Goal: Task Accomplishment & Management: Manage account settings

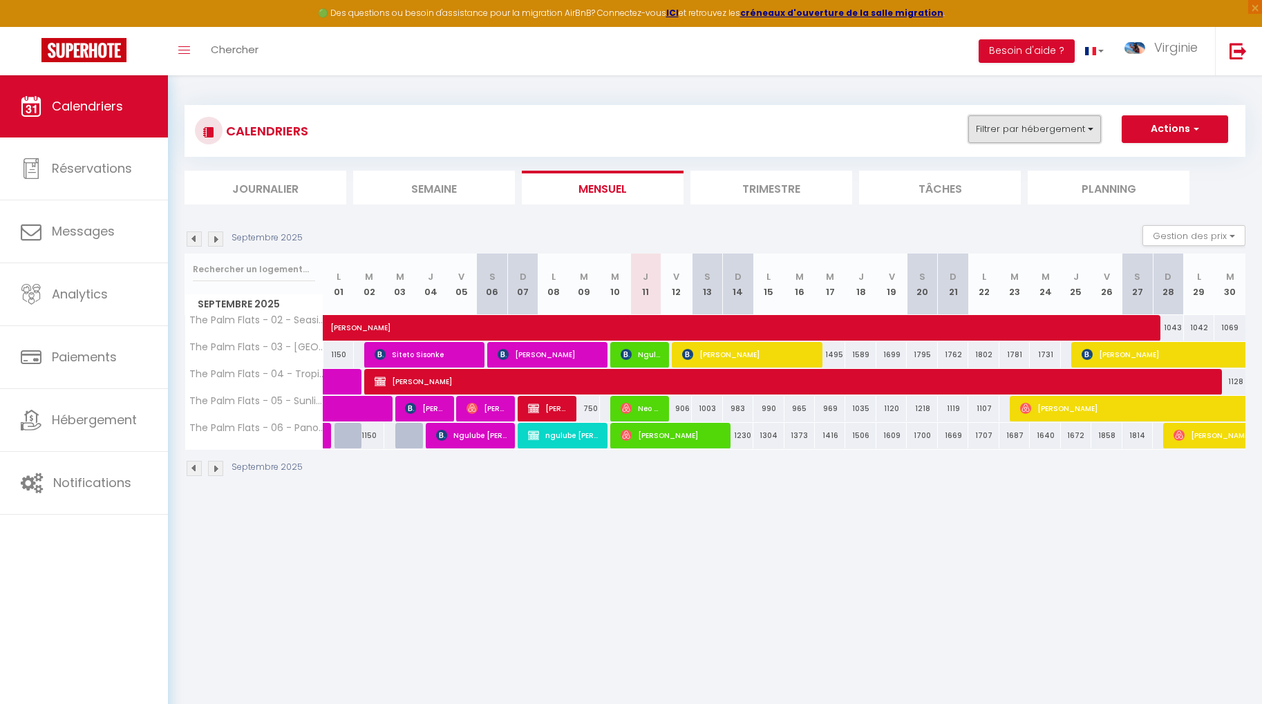
click at [1046, 128] on button "Filtrer par hébergement" at bounding box center [1034, 129] width 133 height 28
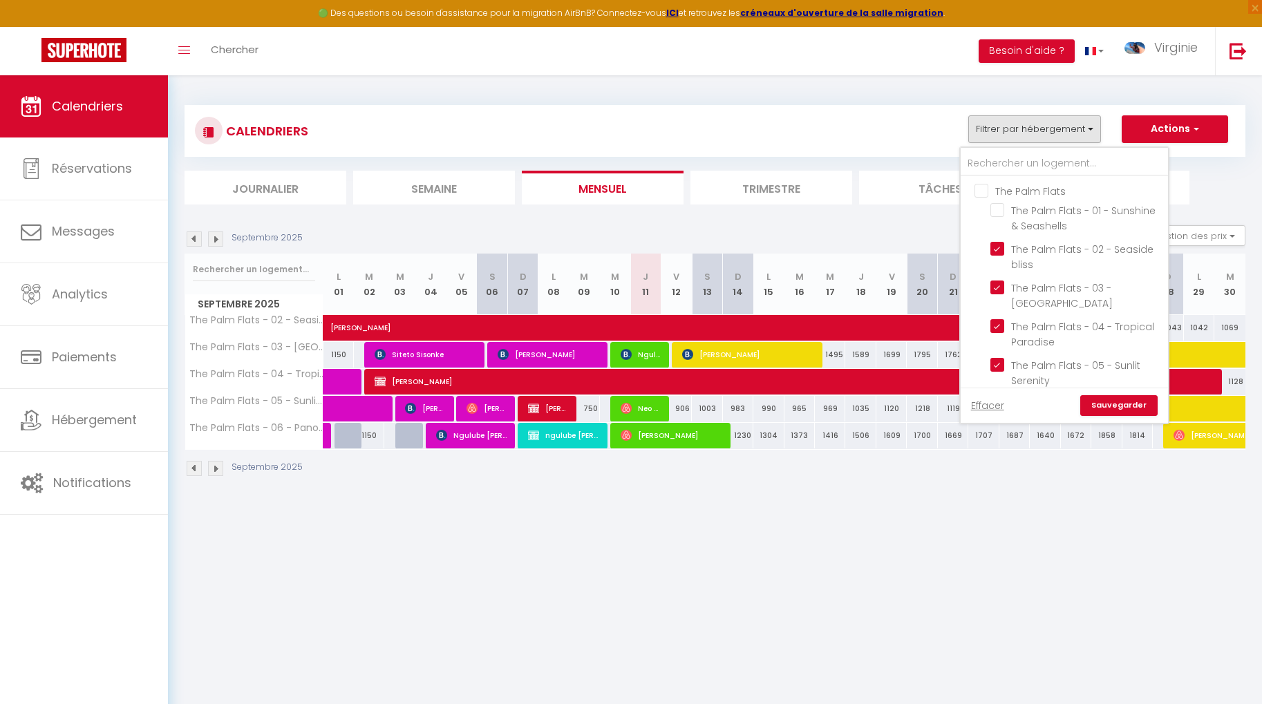
click at [977, 189] on input "The Palm Flats" at bounding box center [1077, 190] width 207 height 14
checkbox input "true"
checkbox input "false"
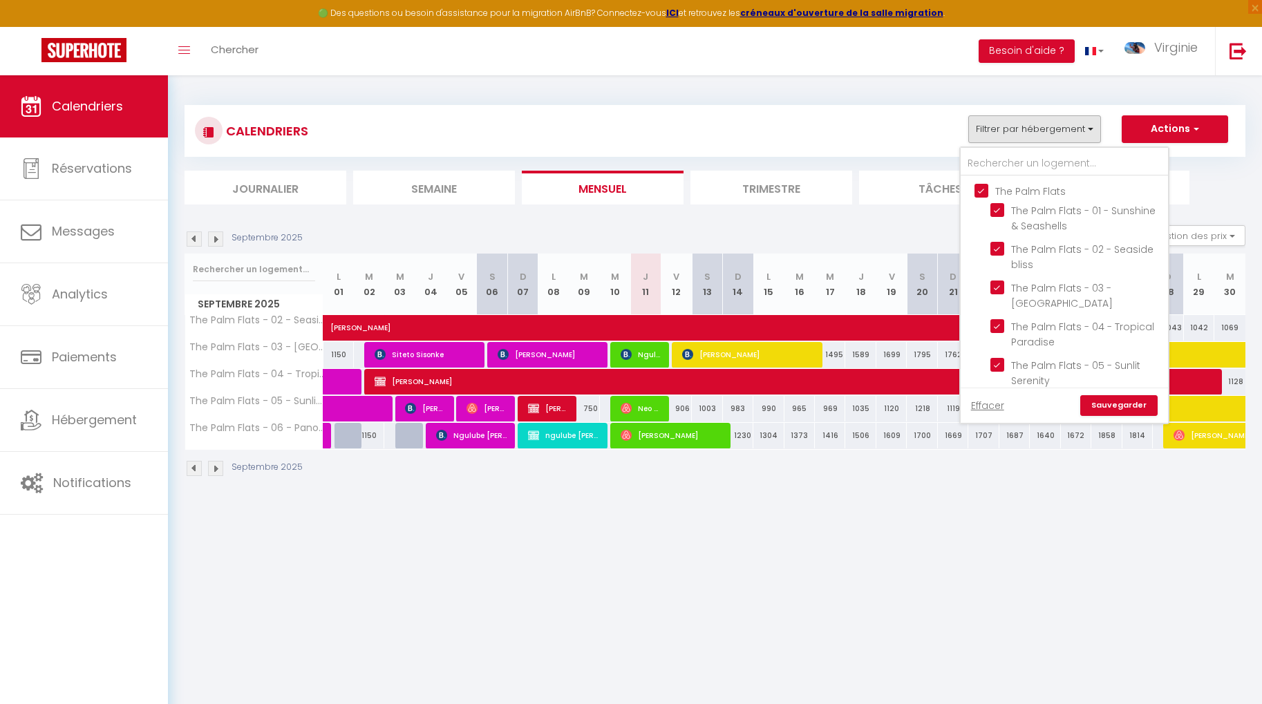
checkbox input "false"
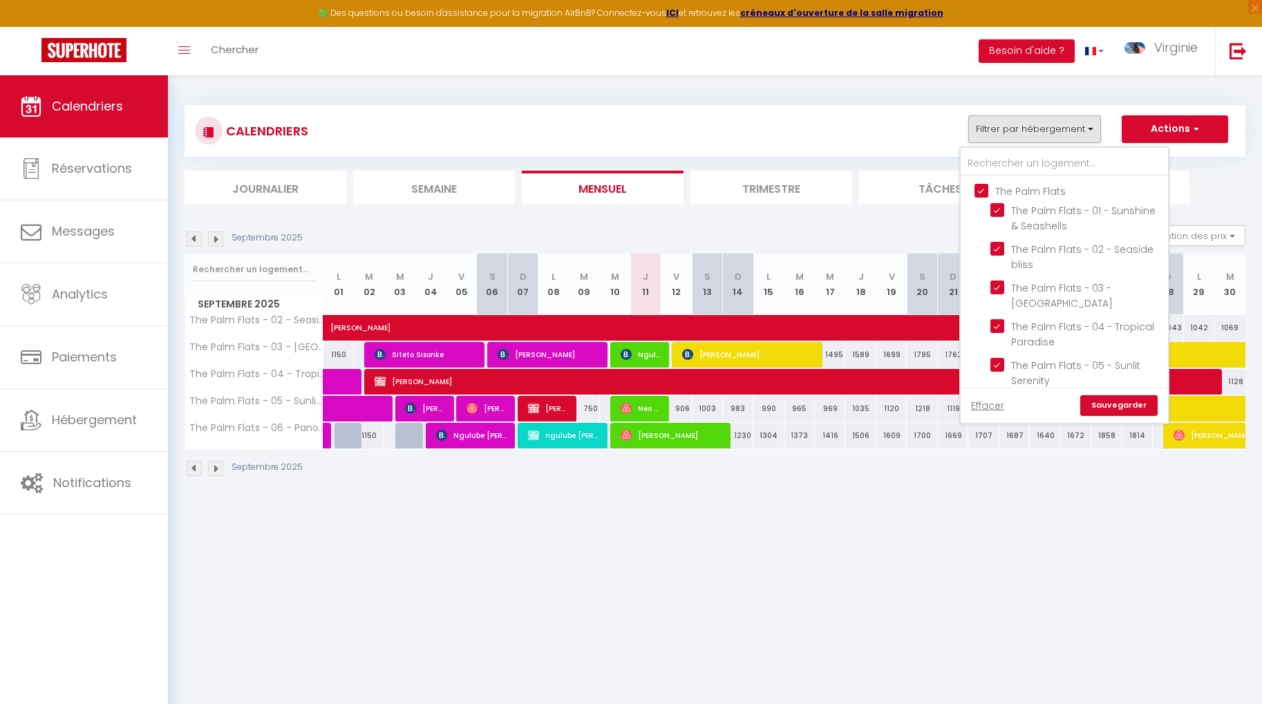
checkbox input "false"
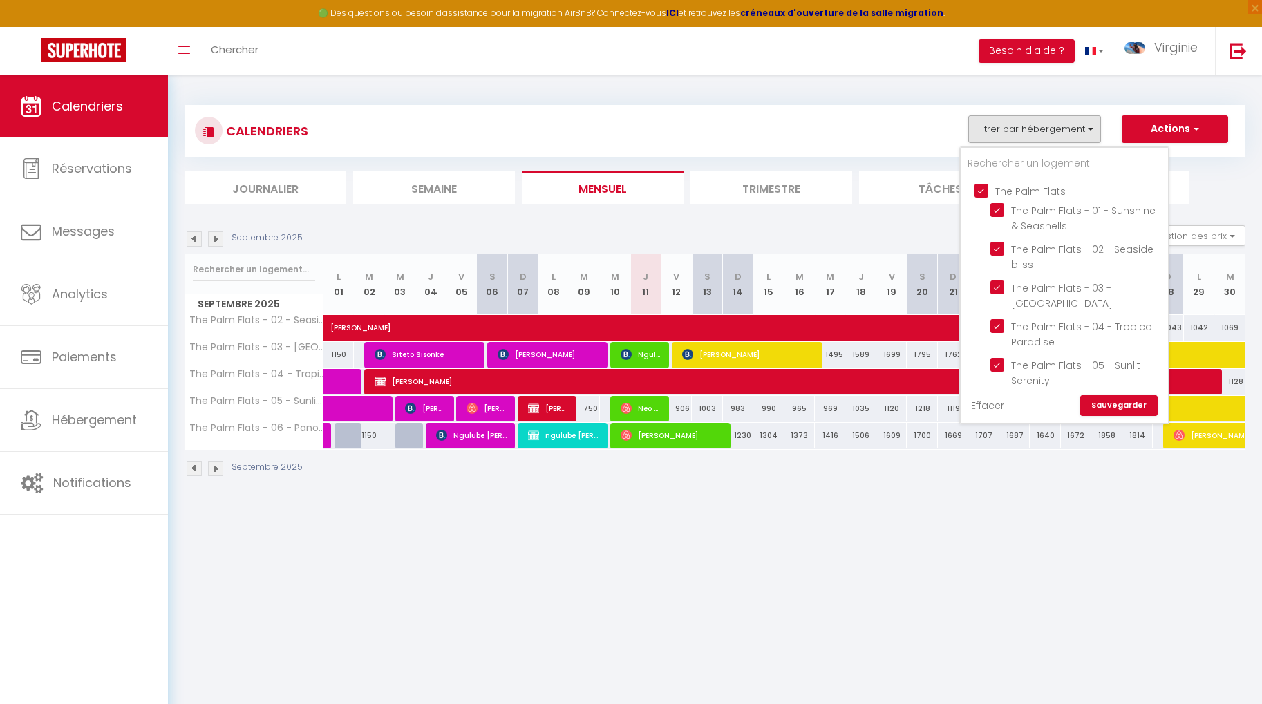
checkbox input "false"
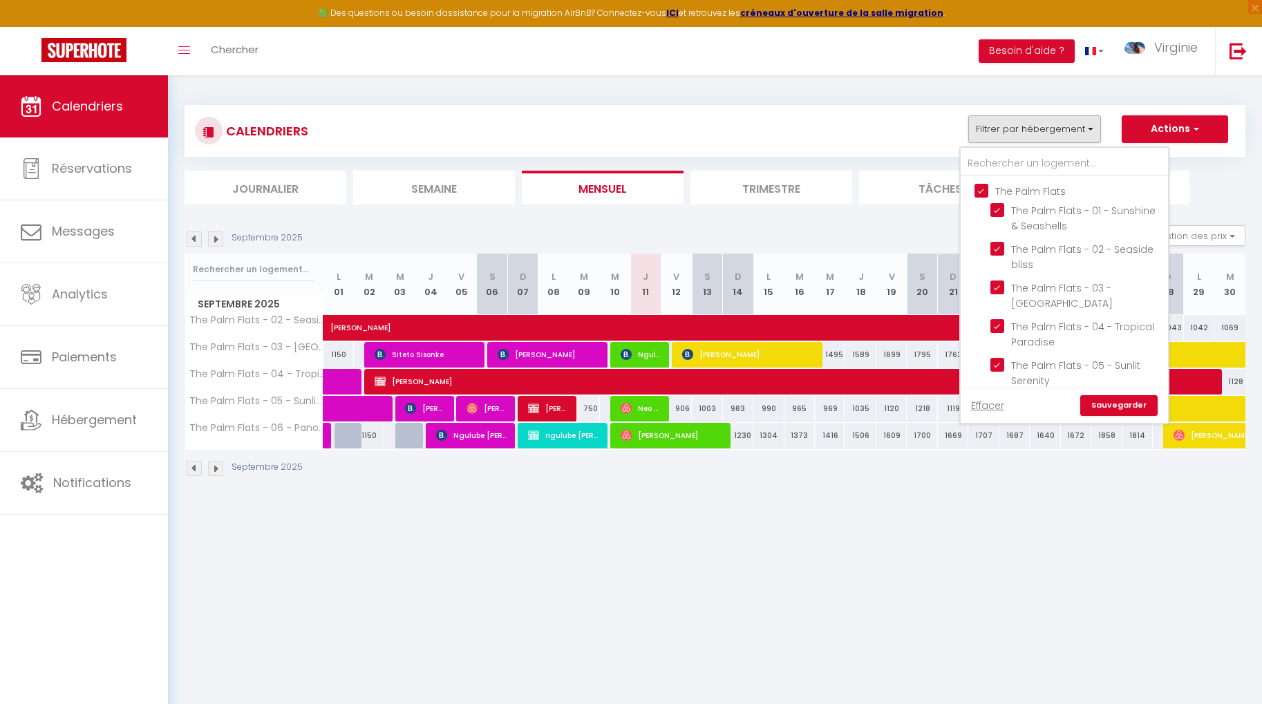
checkbox input "false"
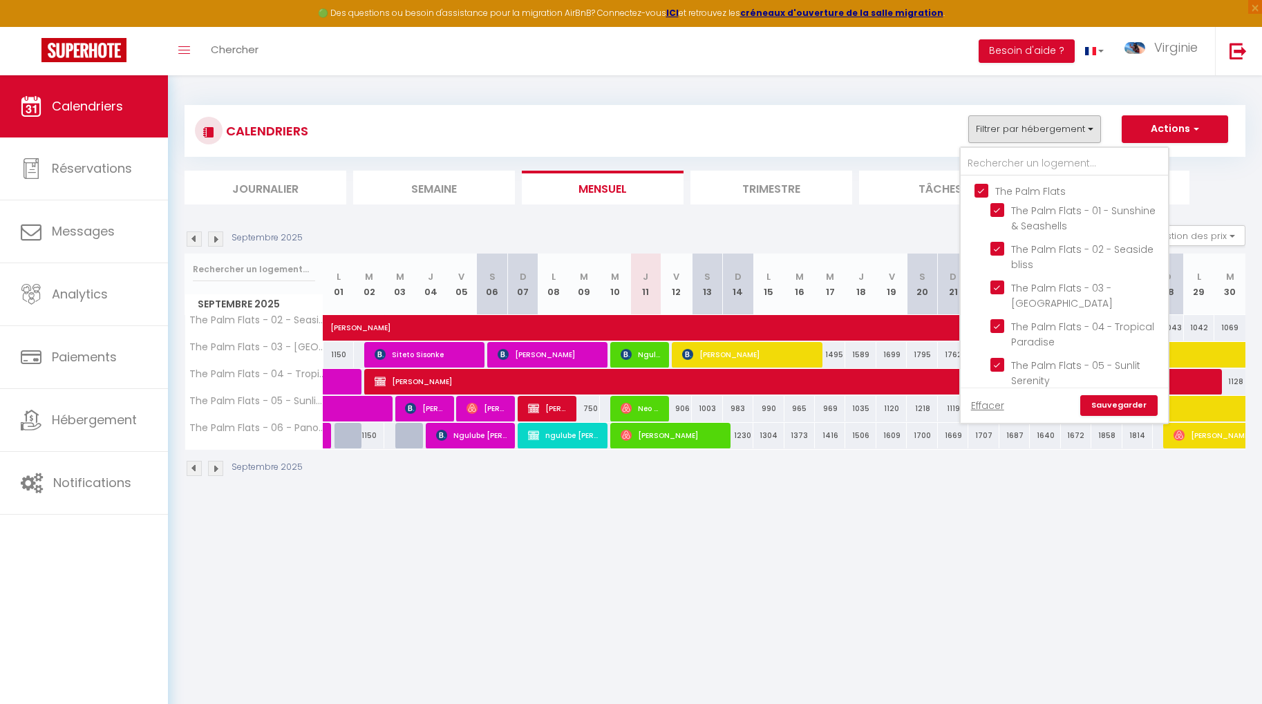
checkbox input "false"
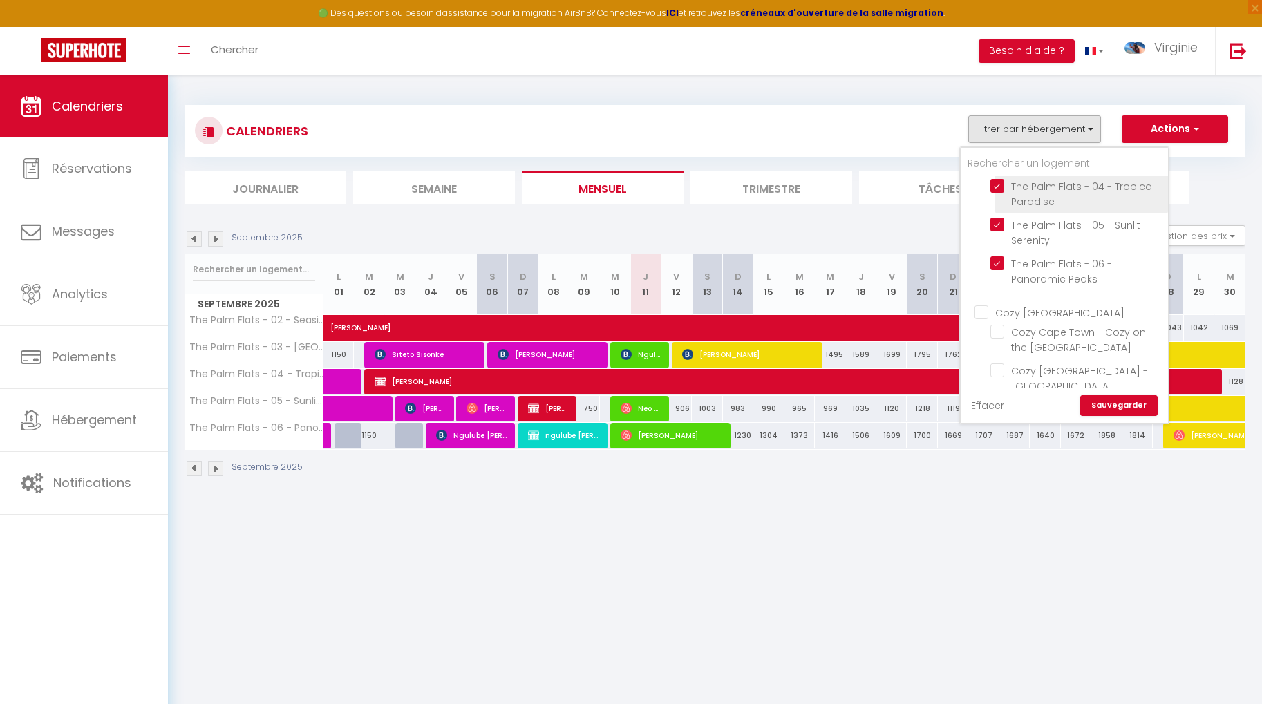
scroll to position [155, 0]
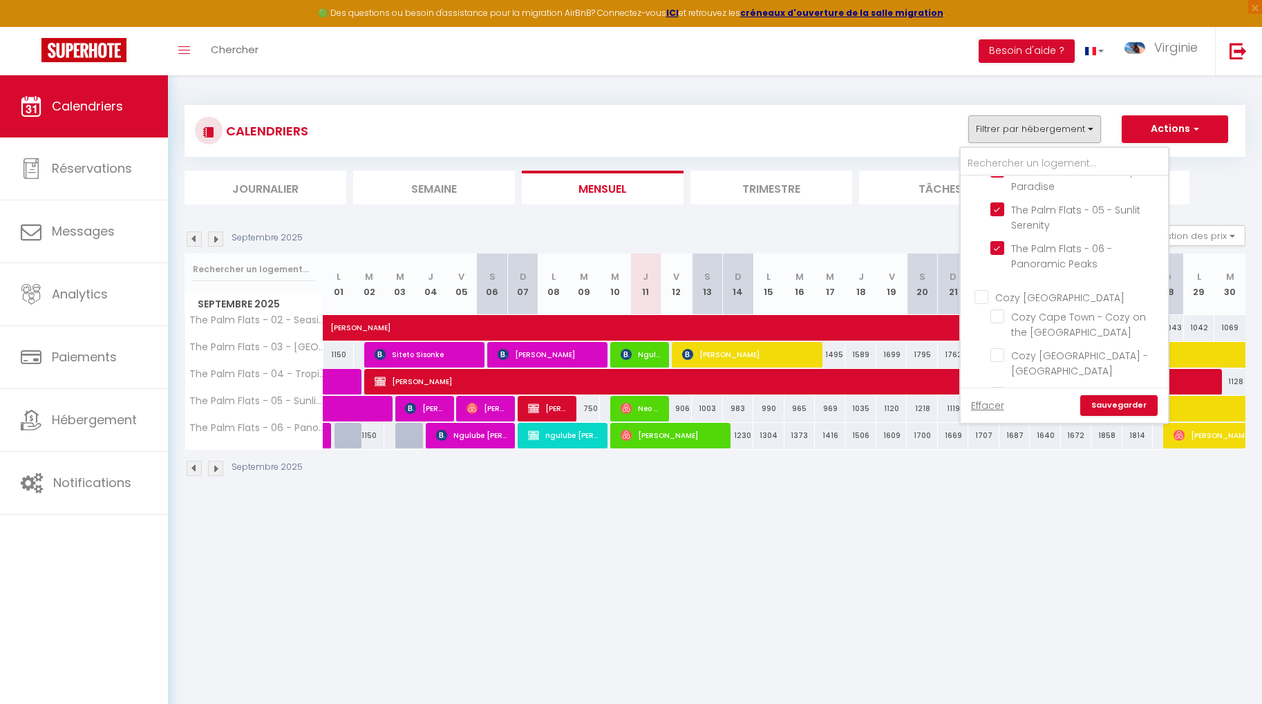
click at [980, 297] on input "Cozy [GEOGRAPHIC_DATA]" at bounding box center [1077, 296] width 207 height 14
checkbox input "true"
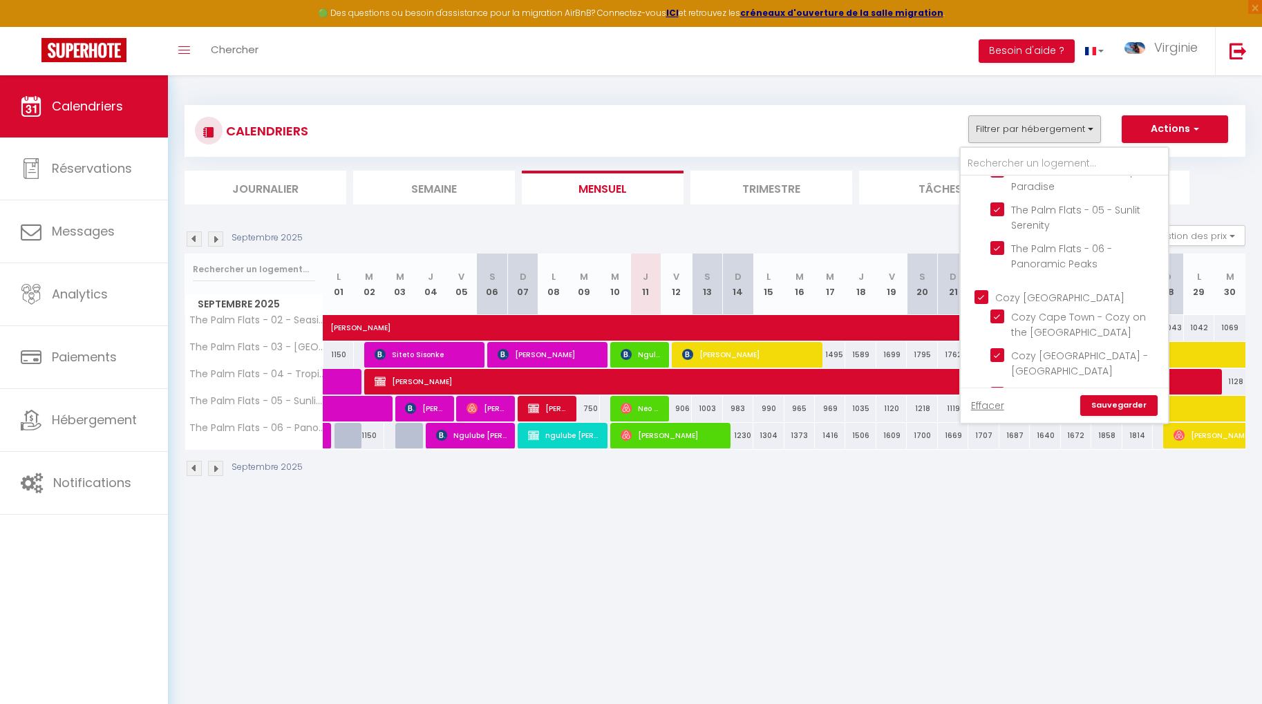
checkbox input "true"
checkbox input "false"
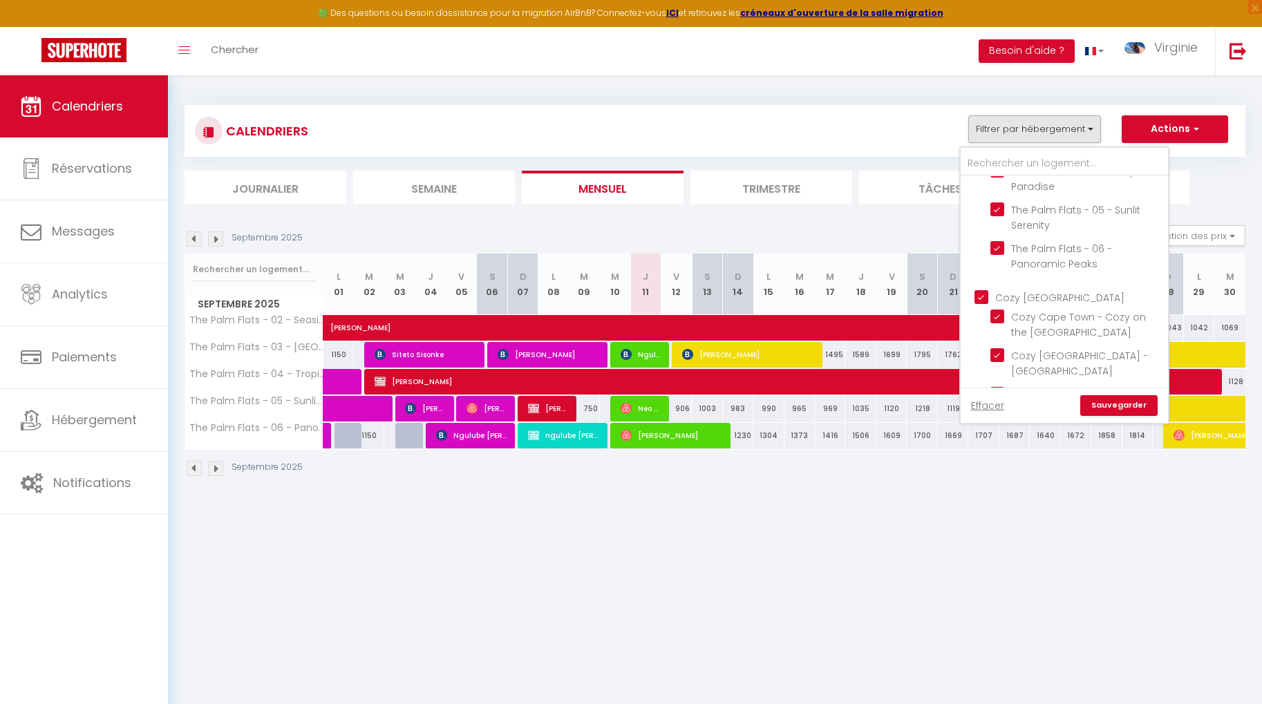
checkbox input "false"
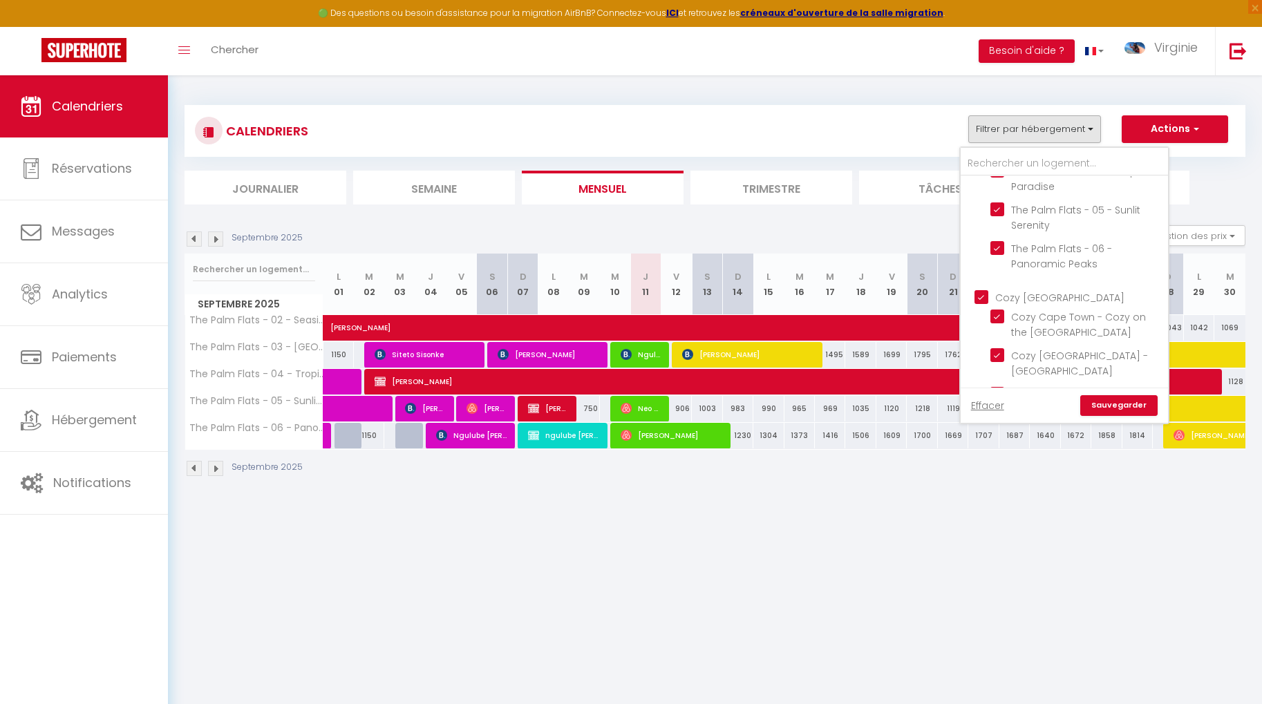
checkbox input "false"
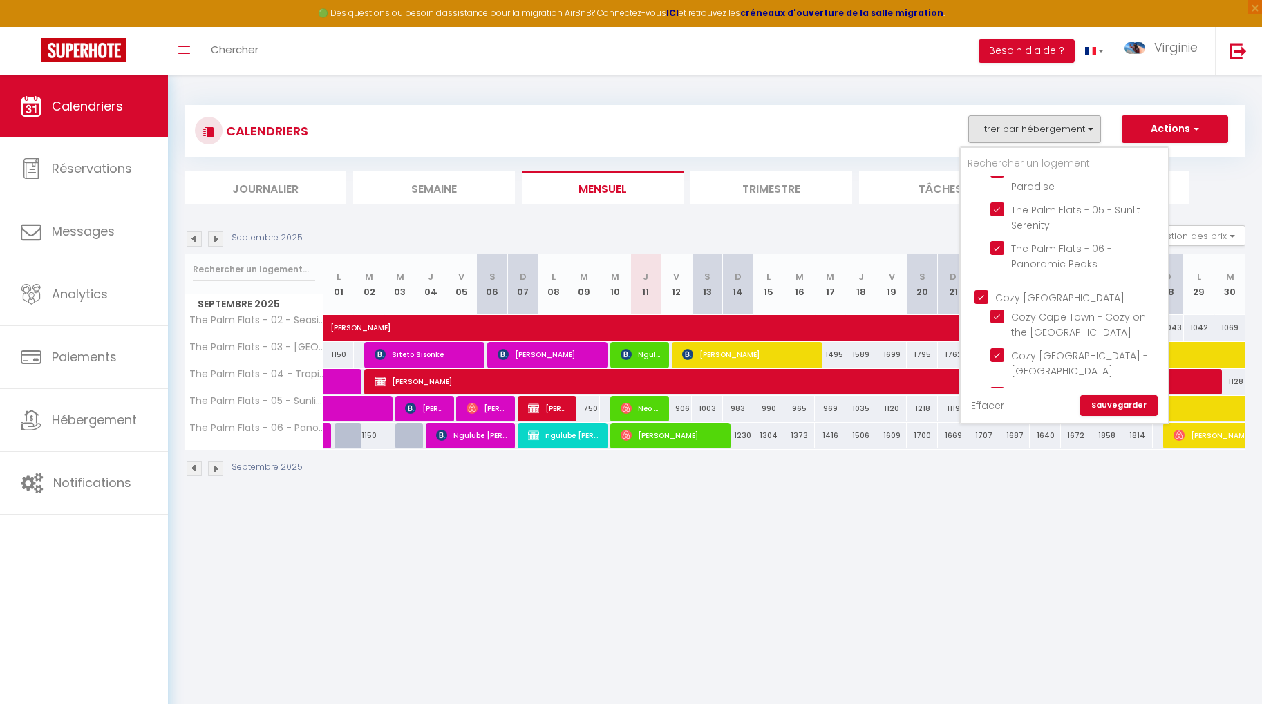
checkbox input "false"
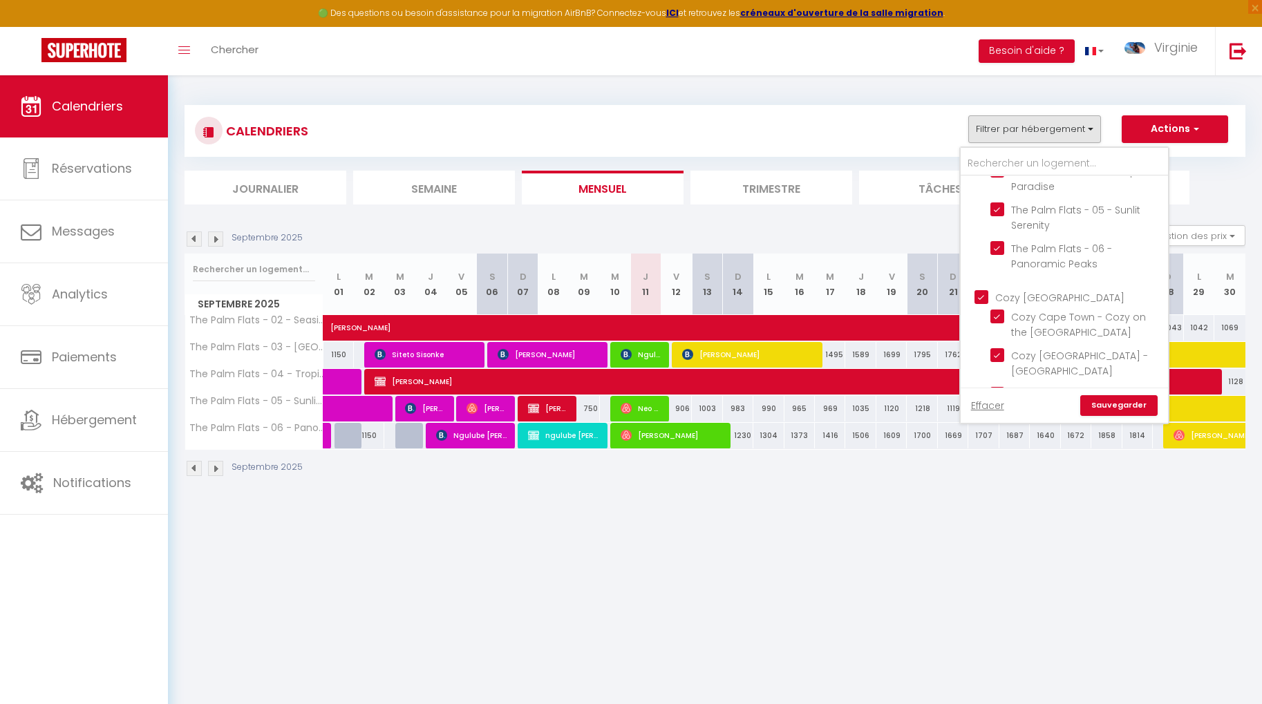
checkbox input "false"
click at [1106, 402] on link "Sauvegarder" at bounding box center [1118, 405] width 77 height 21
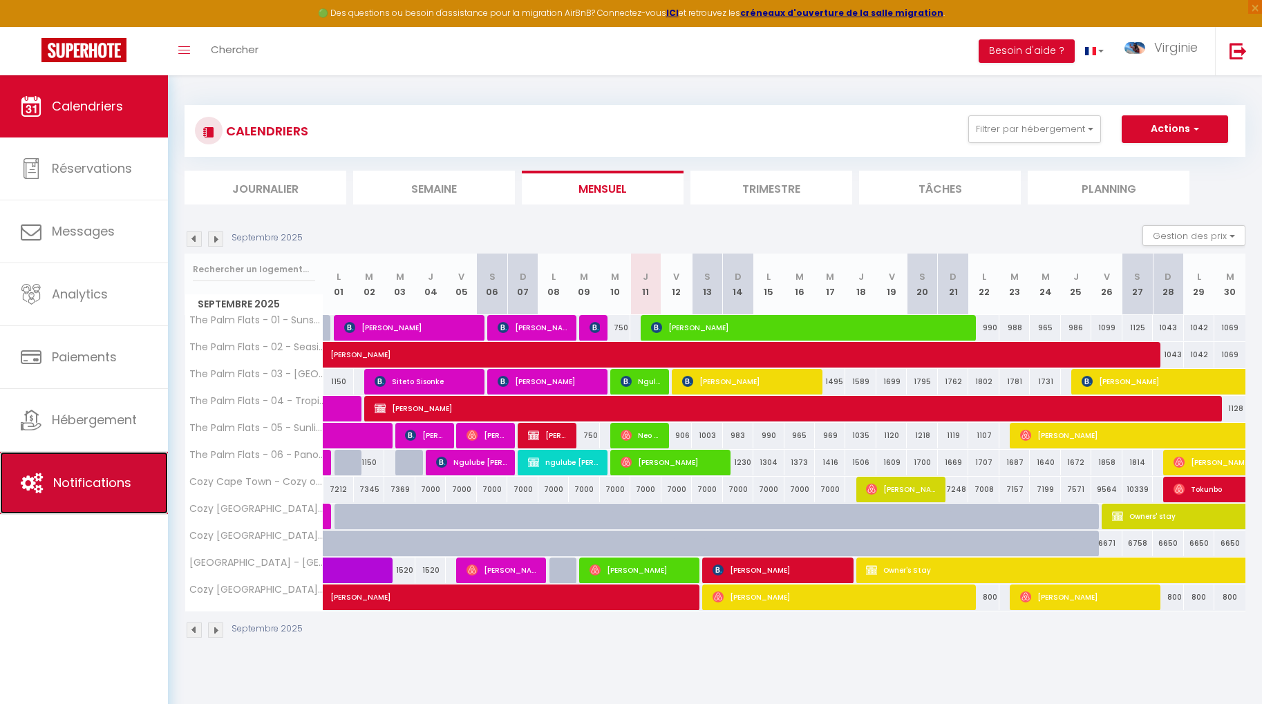
click at [111, 474] on span "Notifications" at bounding box center [92, 482] width 78 height 17
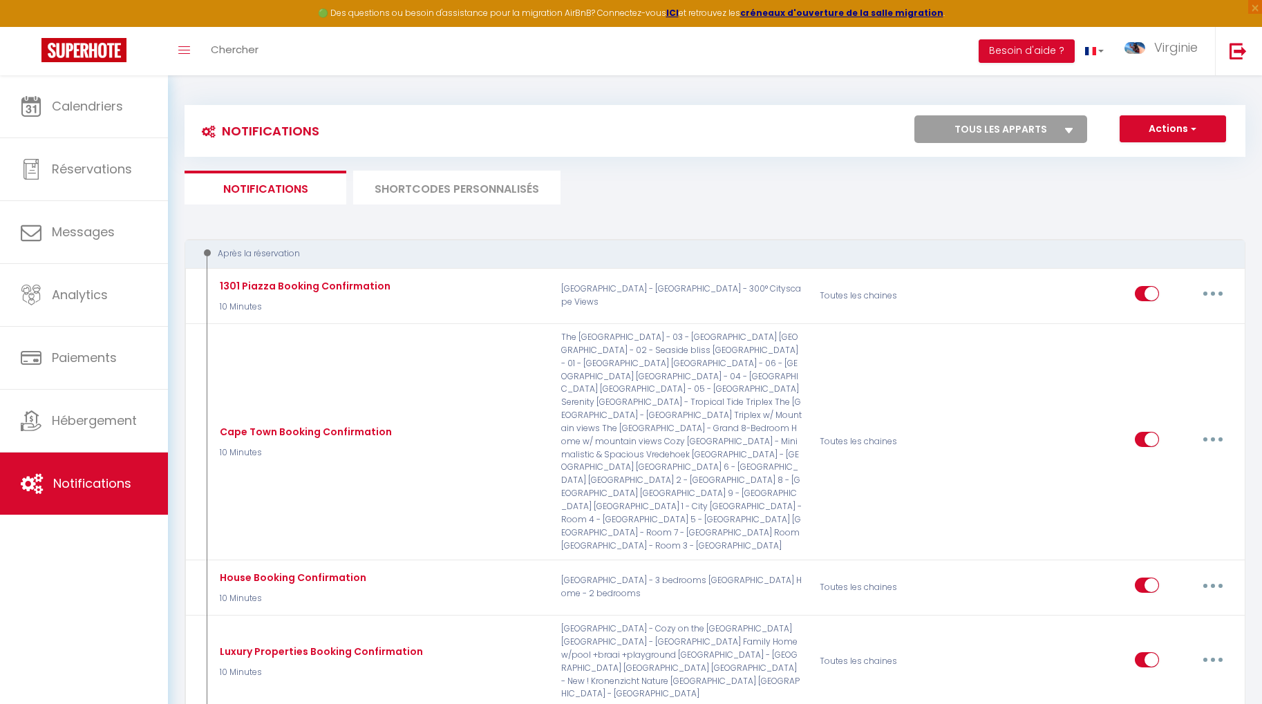
select select
checkbox input "false"
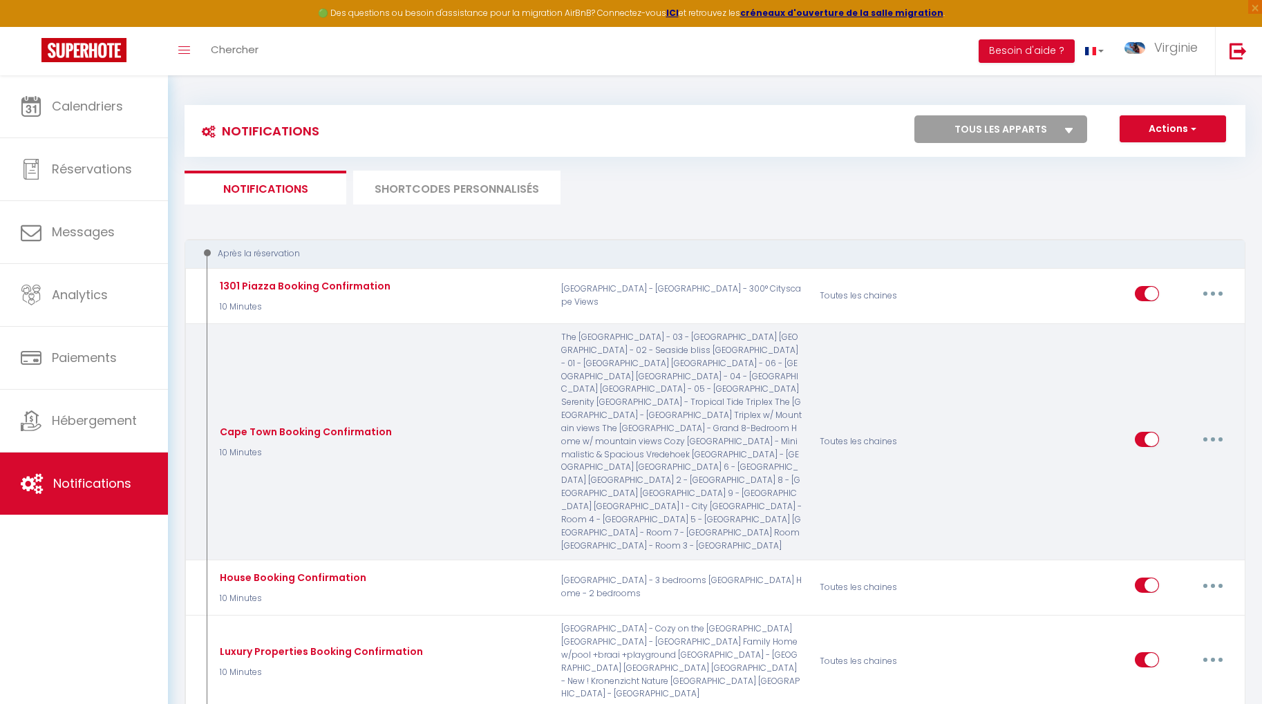
click at [1217, 429] on button "button" at bounding box center [1212, 439] width 39 height 22
select select
checkbox input "false"
click at [1190, 459] on link "Editer" at bounding box center [1176, 470] width 102 height 23
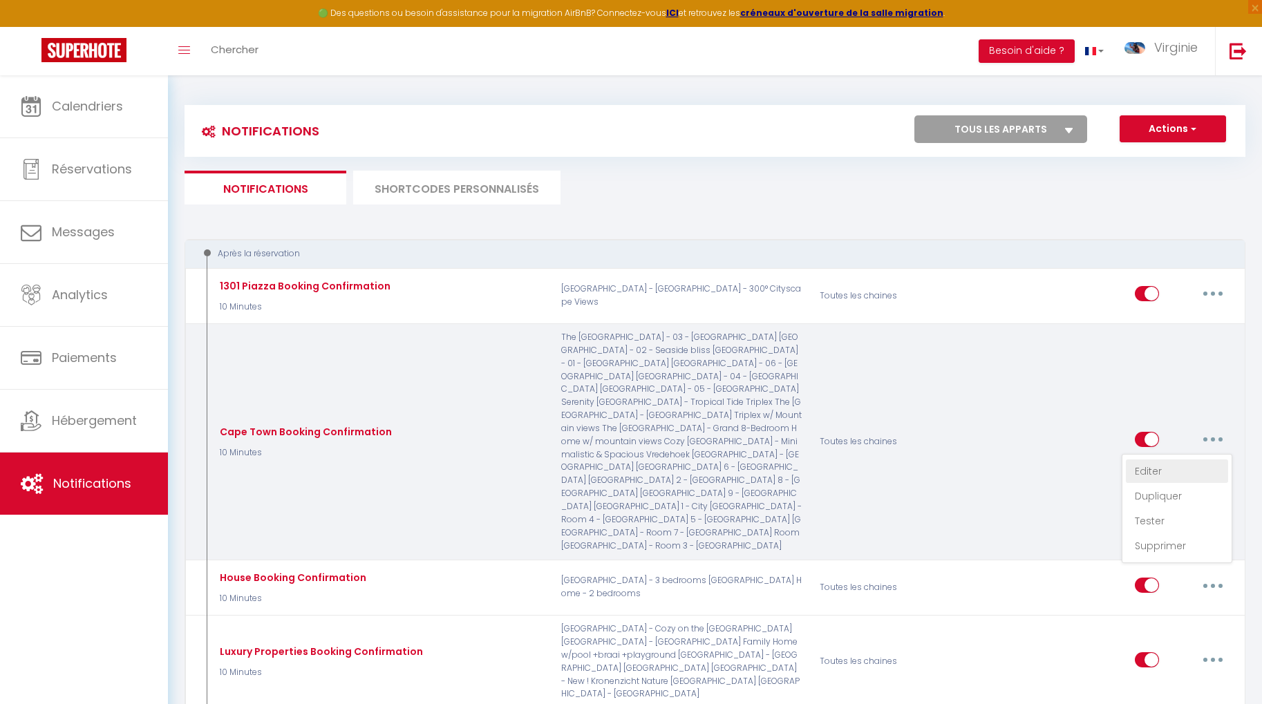
type input "Cape Town Booking Confirmation"
select select "10 Minutes"
select select "if_booking_is_paid"
checkbox input "true"
checkbox input "false"
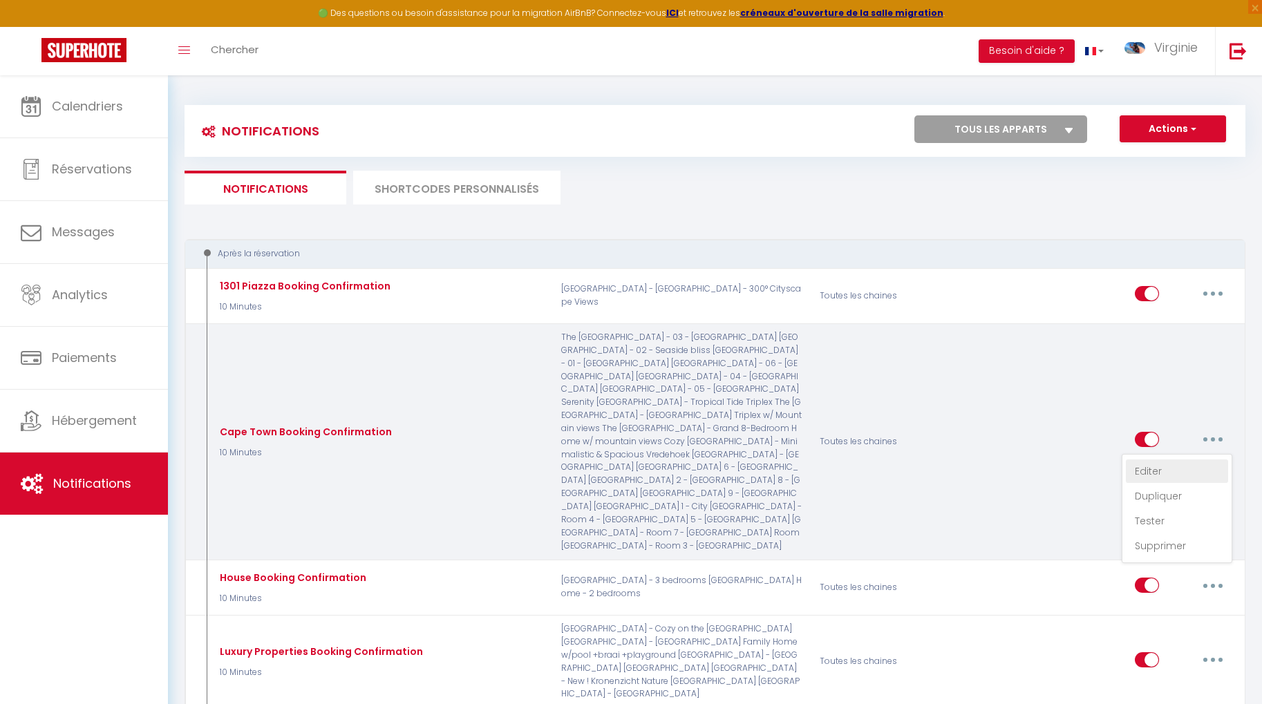
checkbox input "true"
radio input "true"
type input "Merci d'avoir réservé aux [RENTAL:NAME] 🎉"
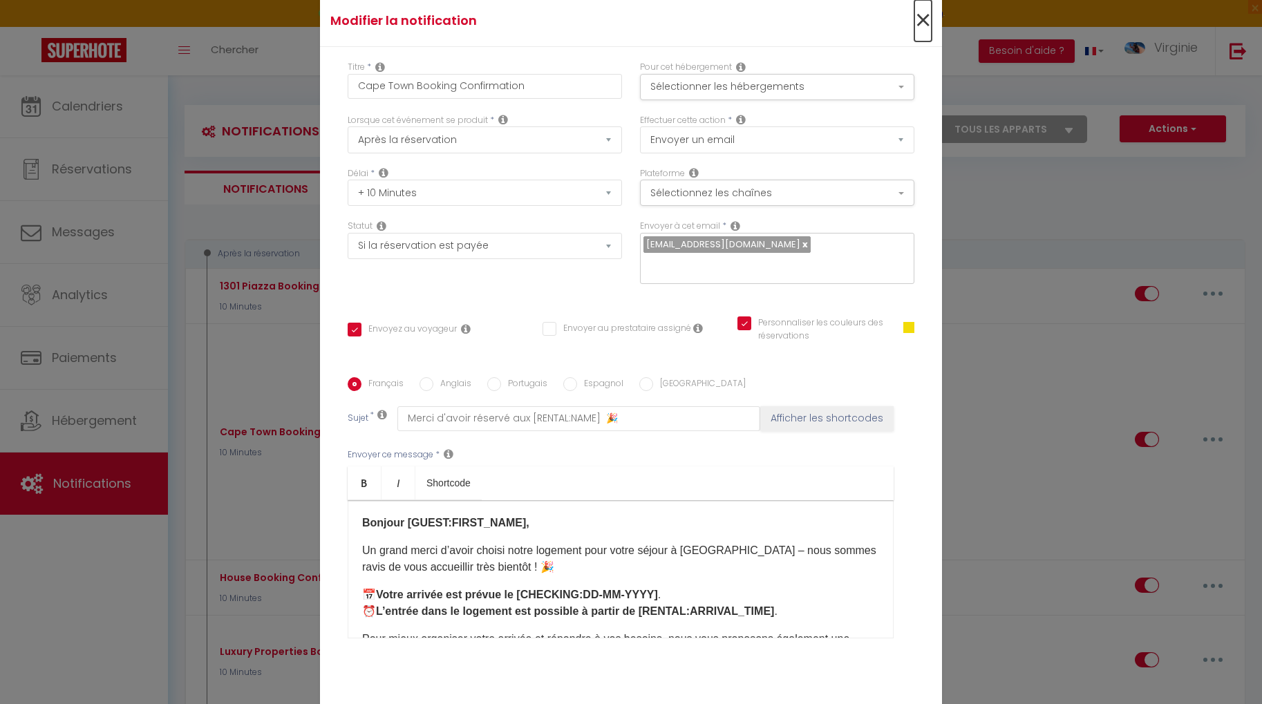
drag, startPoint x: 916, startPoint y: 32, endPoint x: 801, endPoint y: 137, distance: 155.5
click at [916, 32] on span "×" at bounding box center [922, 20] width 17 height 41
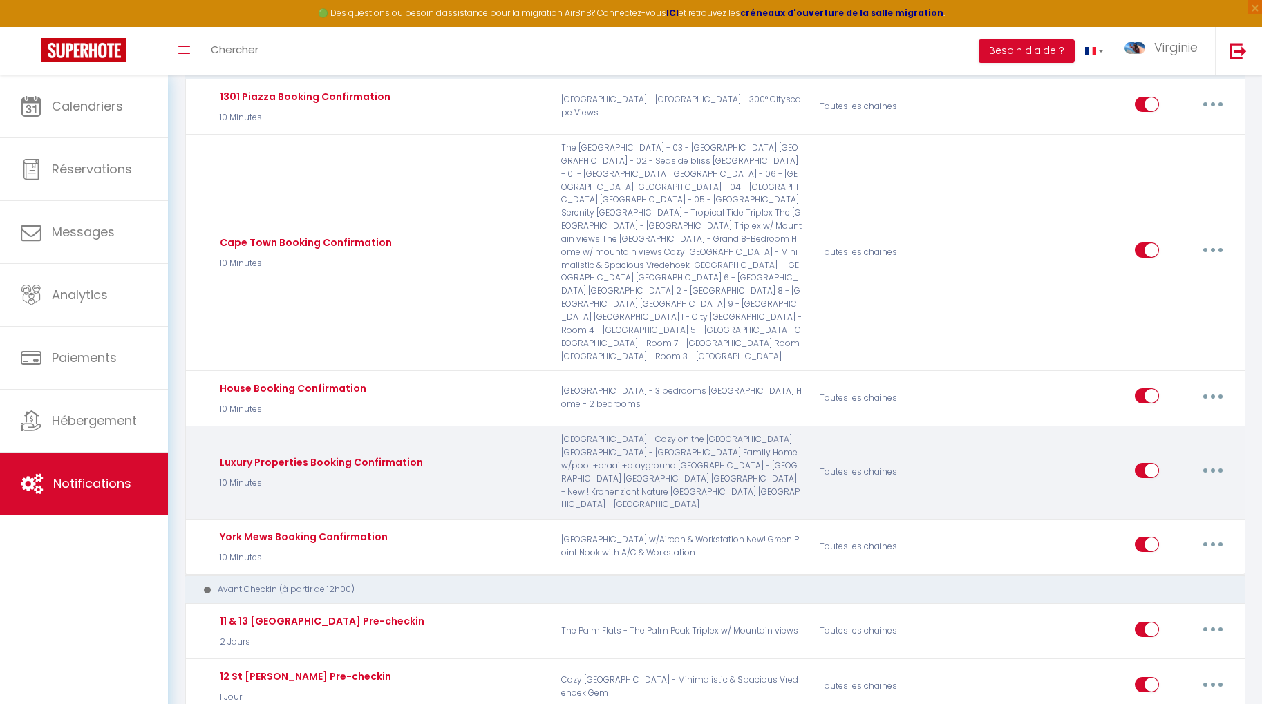
scroll to position [203, 0]
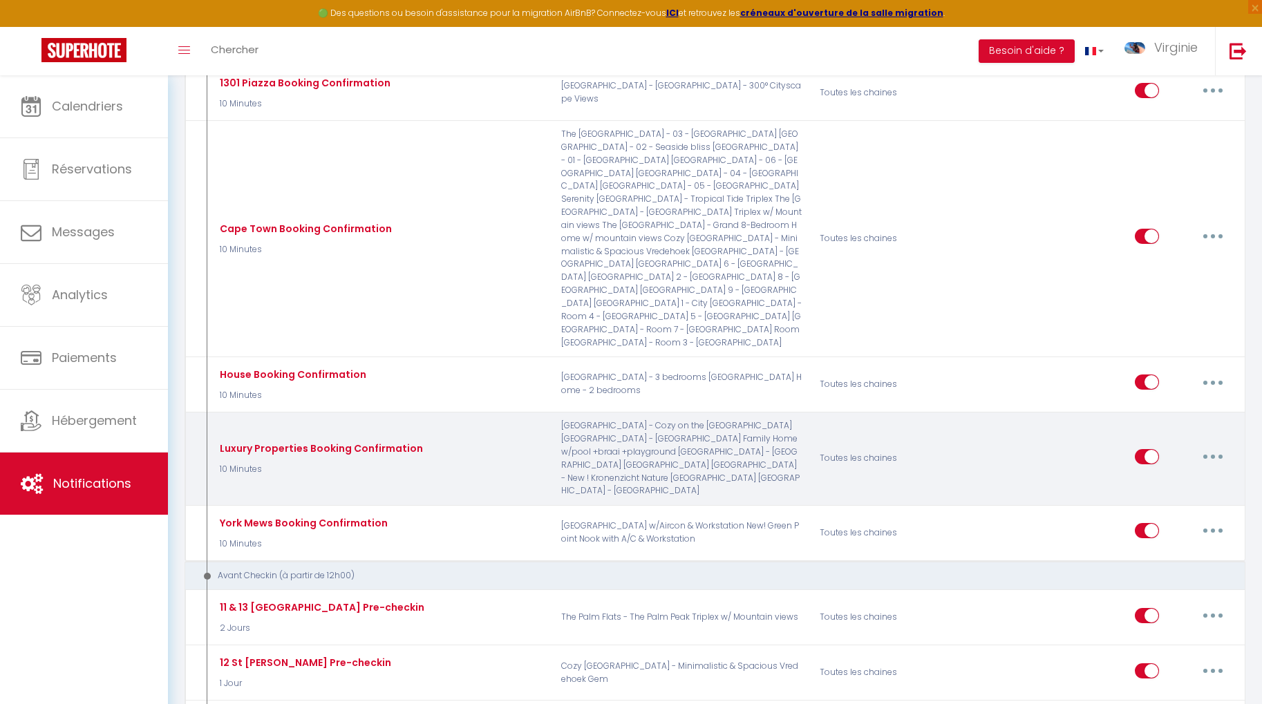
click at [1214, 446] on button "button" at bounding box center [1212, 457] width 39 height 22
click at [1197, 476] on link "Editer" at bounding box center [1176, 487] width 102 height 23
type input "Luxury Properties Booking Confirmation"
checkbox input "true"
checkbox input "false"
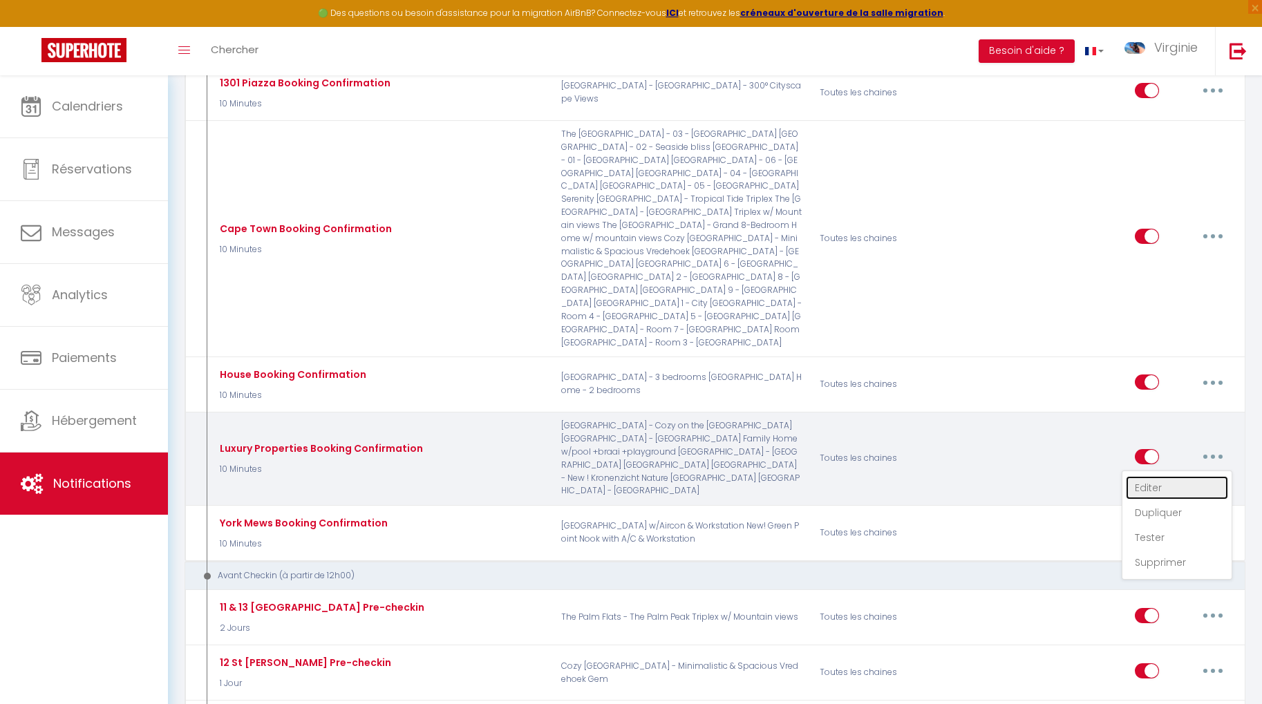
checkbox input "true"
type input "Merci d'avoir réservé aux [RENTAL:NAME]"
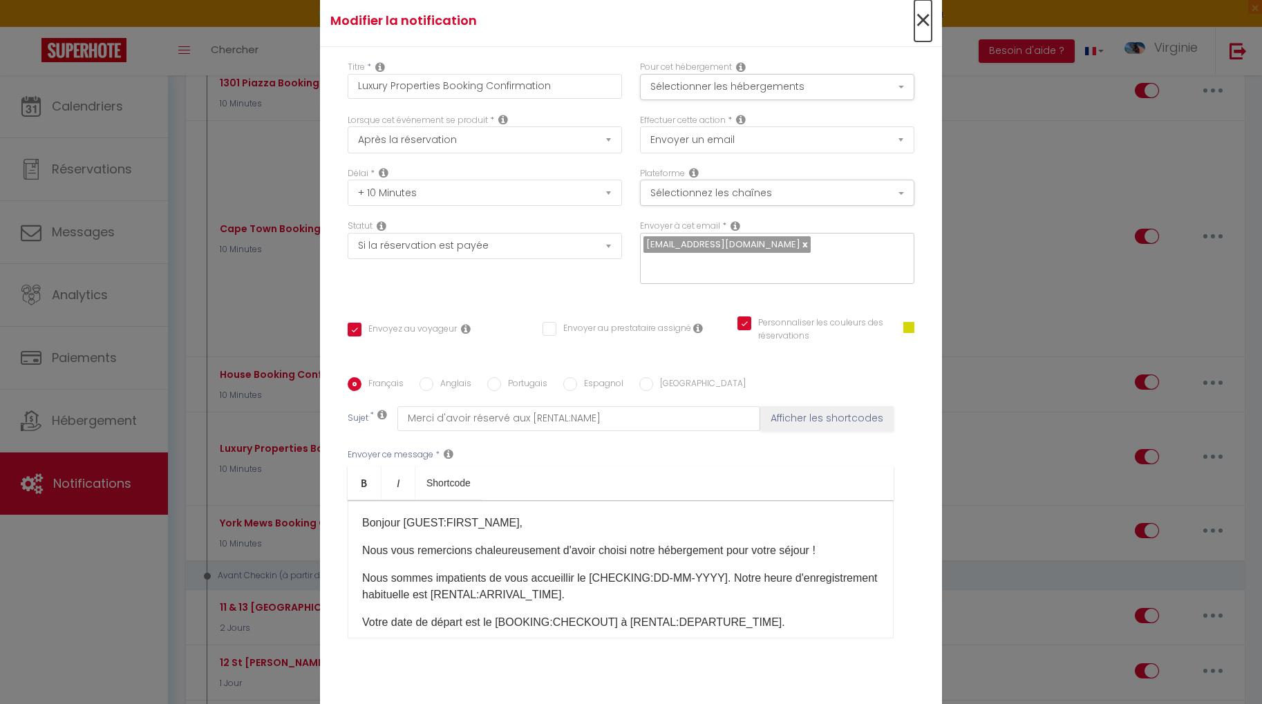
click at [920, 23] on span "×" at bounding box center [922, 20] width 17 height 41
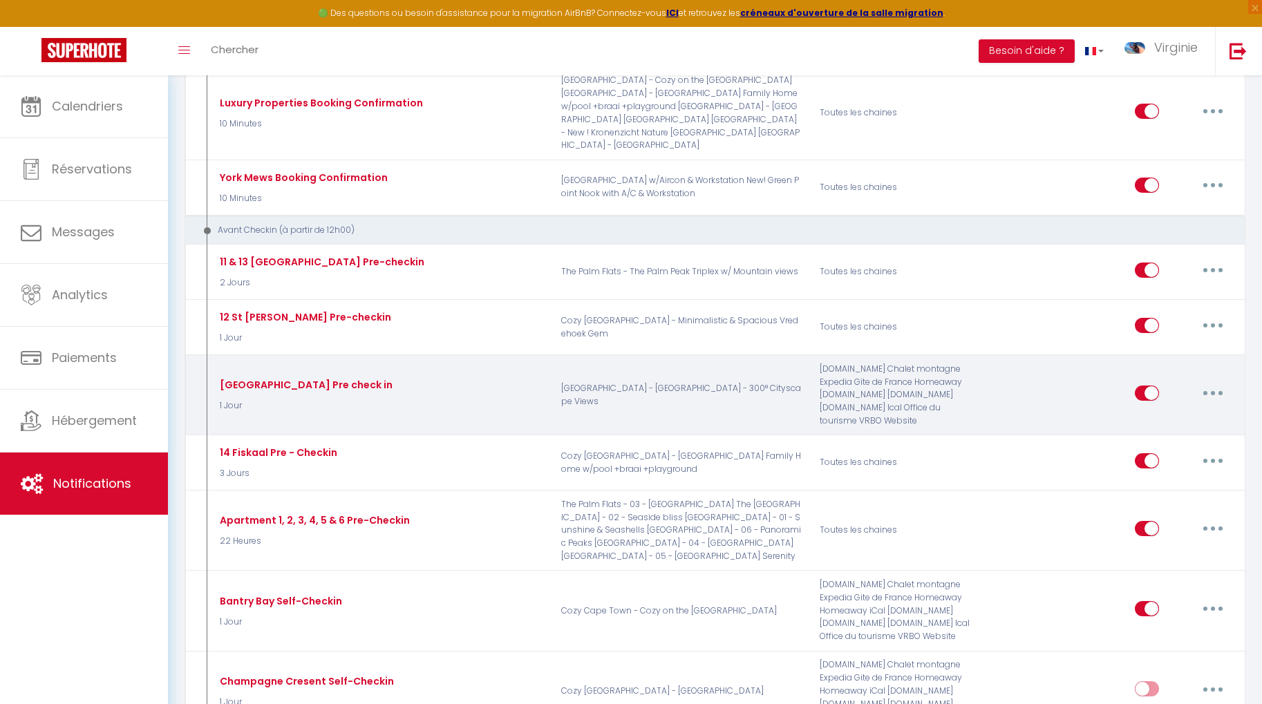
scroll to position [554, 0]
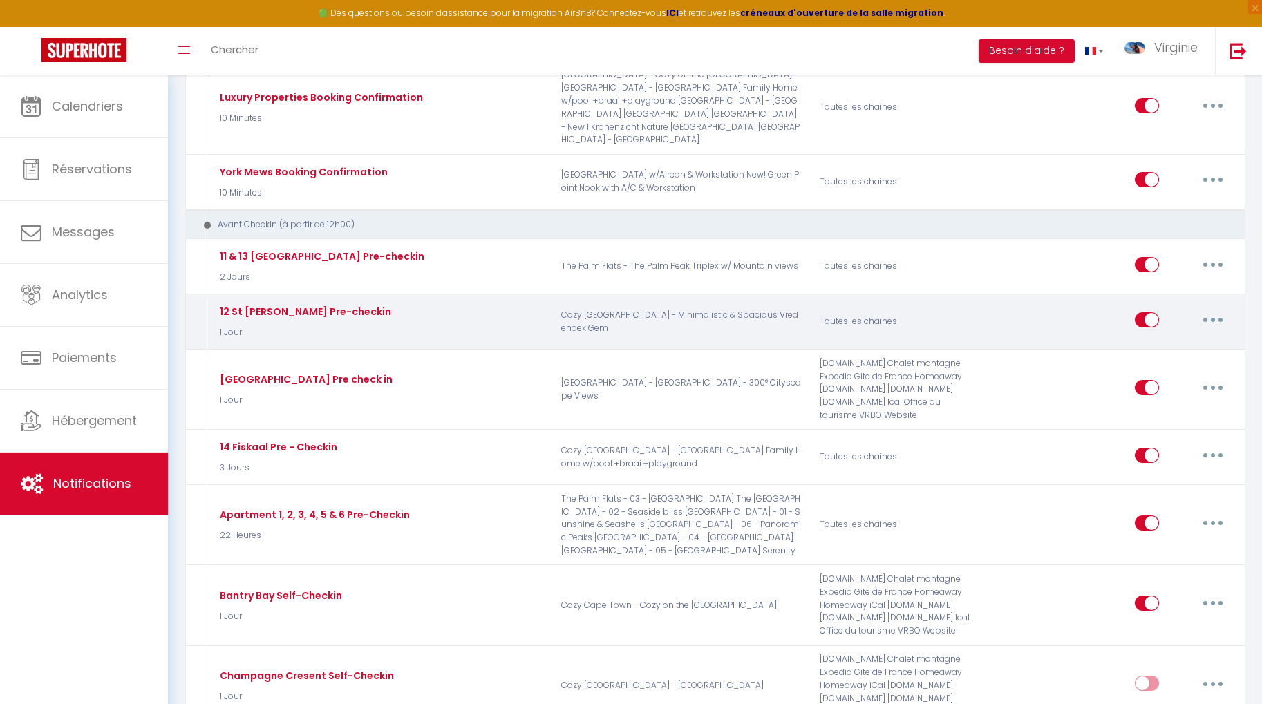
click at [1215, 309] on button "button" at bounding box center [1212, 320] width 39 height 22
click at [1195, 339] on link "Editer" at bounding box center [1176, 350] width 102 height 23
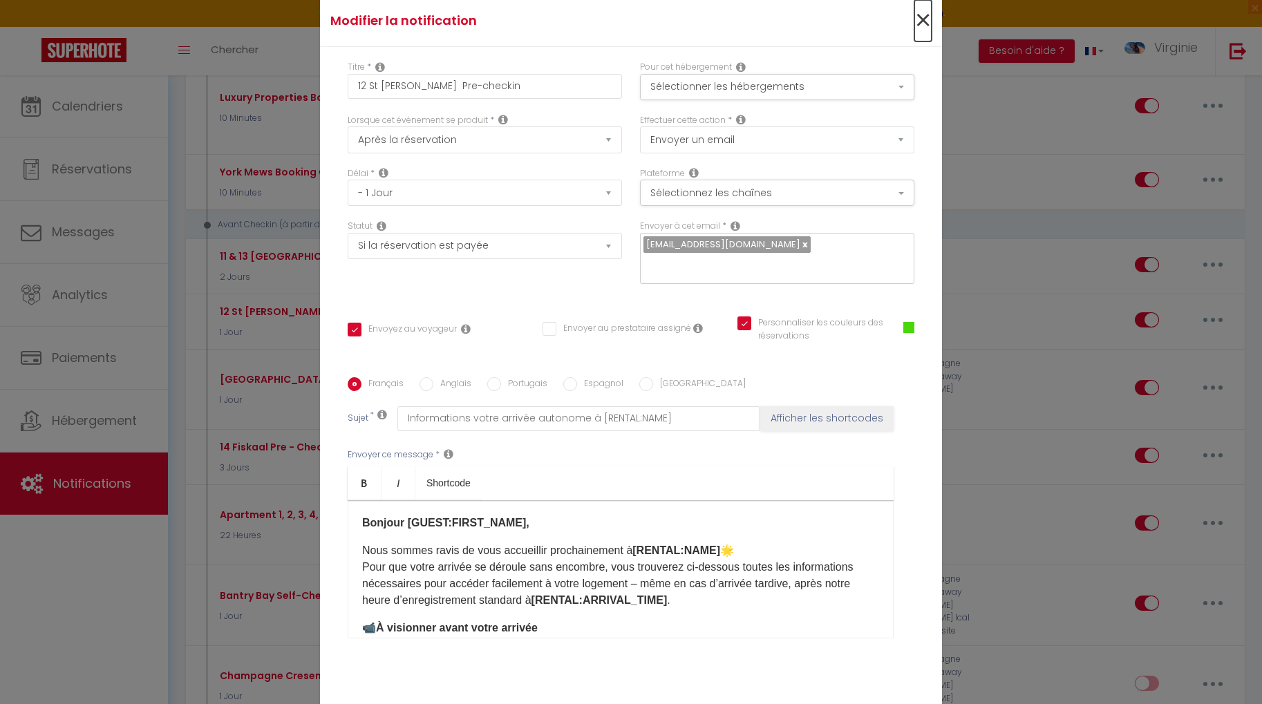
click at [920, 35] on span "×" at bounding box center [922, 20] width 17 height 41
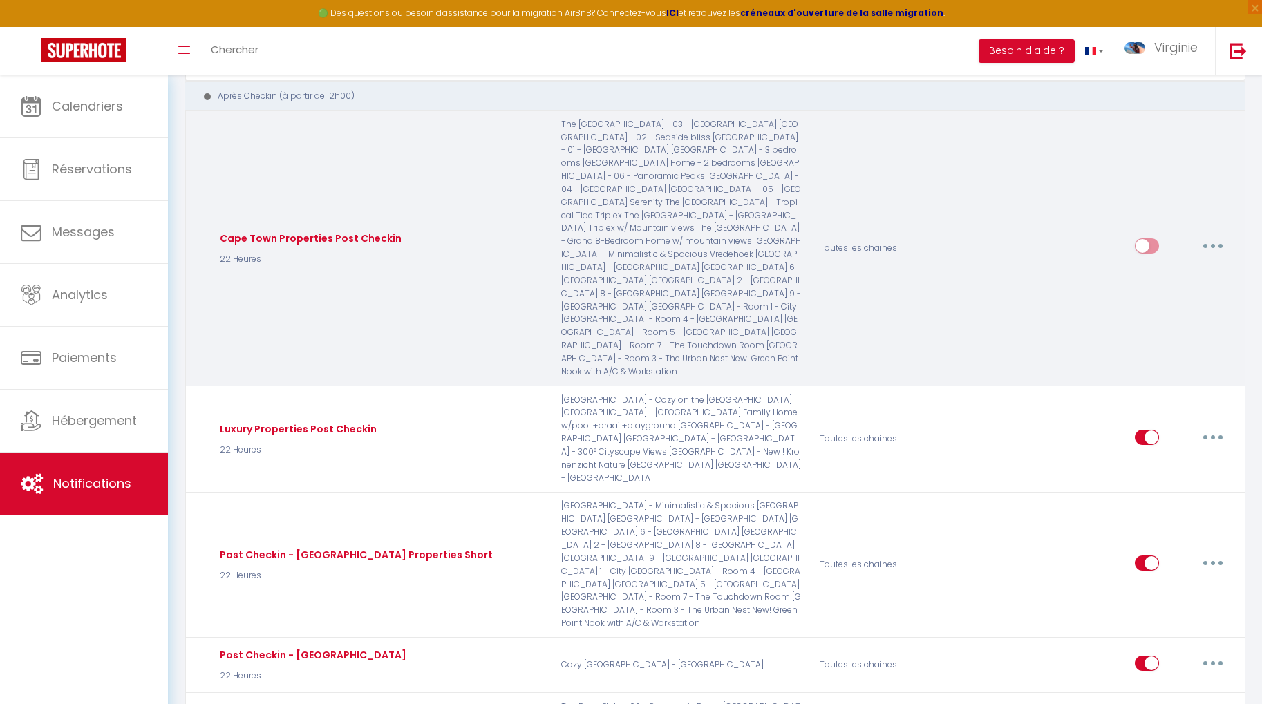
scroll to position [1807, 0]
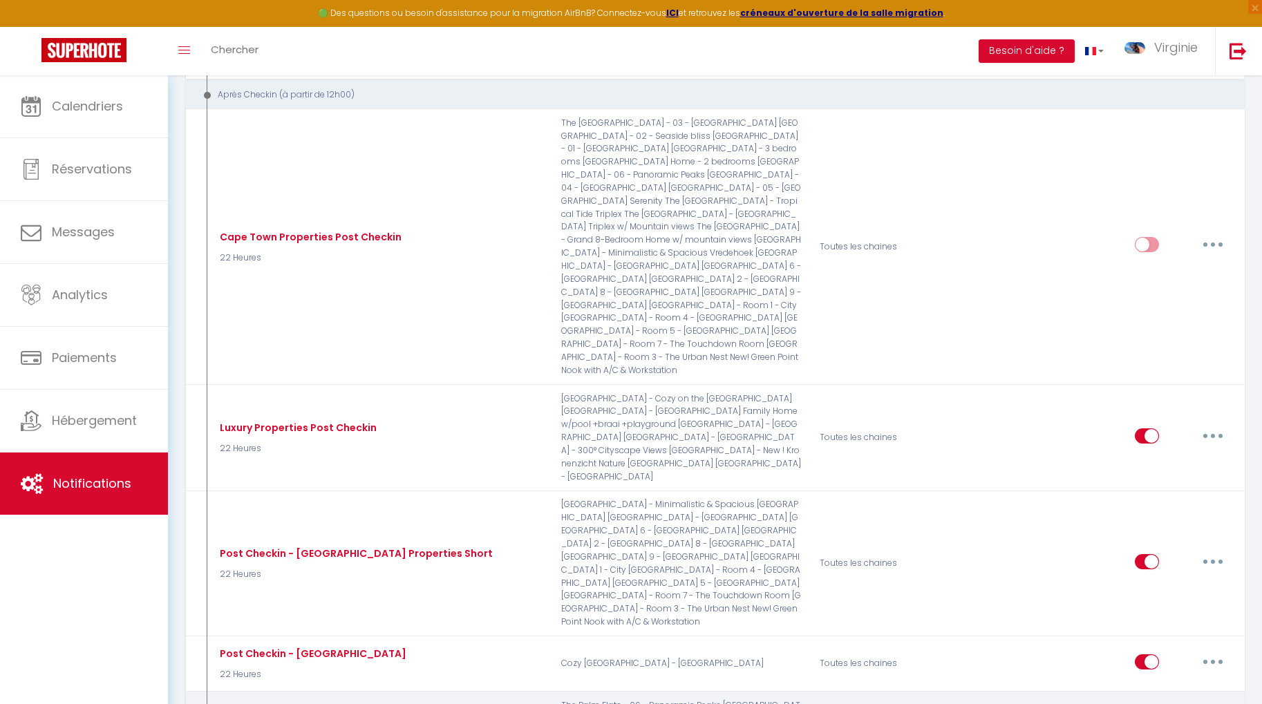
click at [1215, 703] on button "button" at bounding box center [1212, 717] width 39 height 22
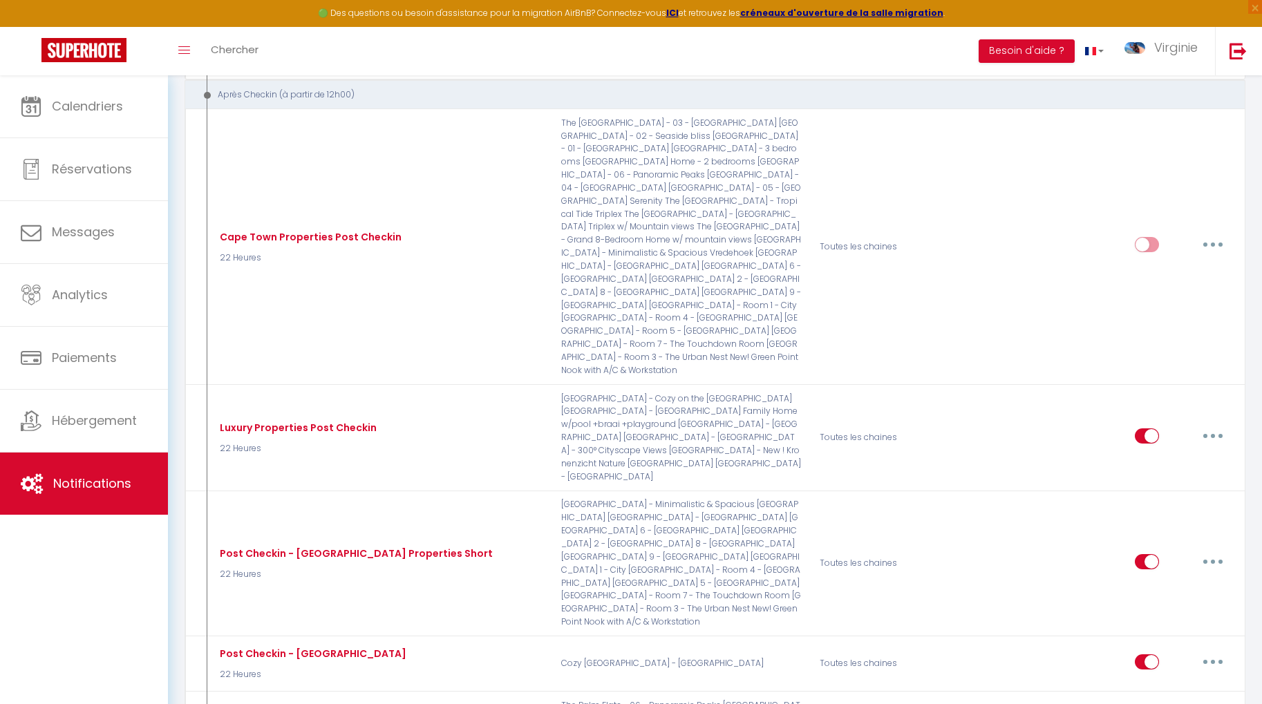
type input "Post Checkin - Short Palm Flats 11"
select select "3"
select select "22 Heures"
checkbox input "true"
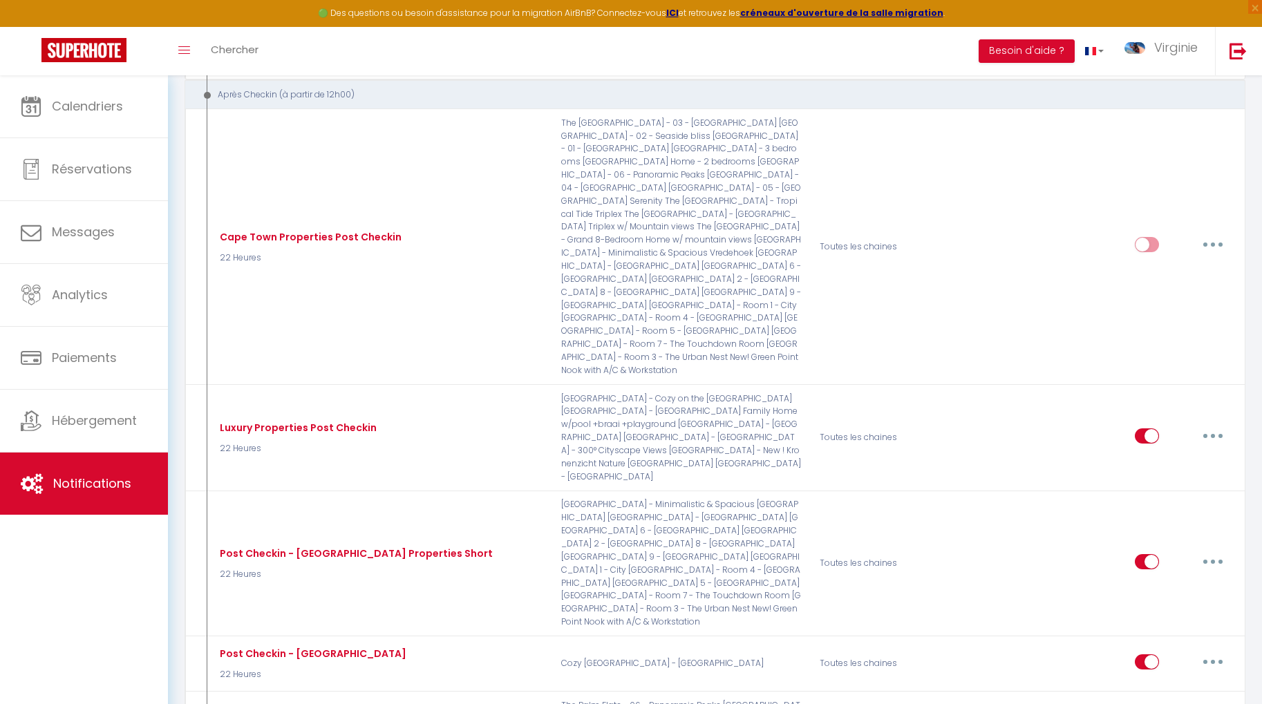
checkbox input "false"
checkbox input "true"
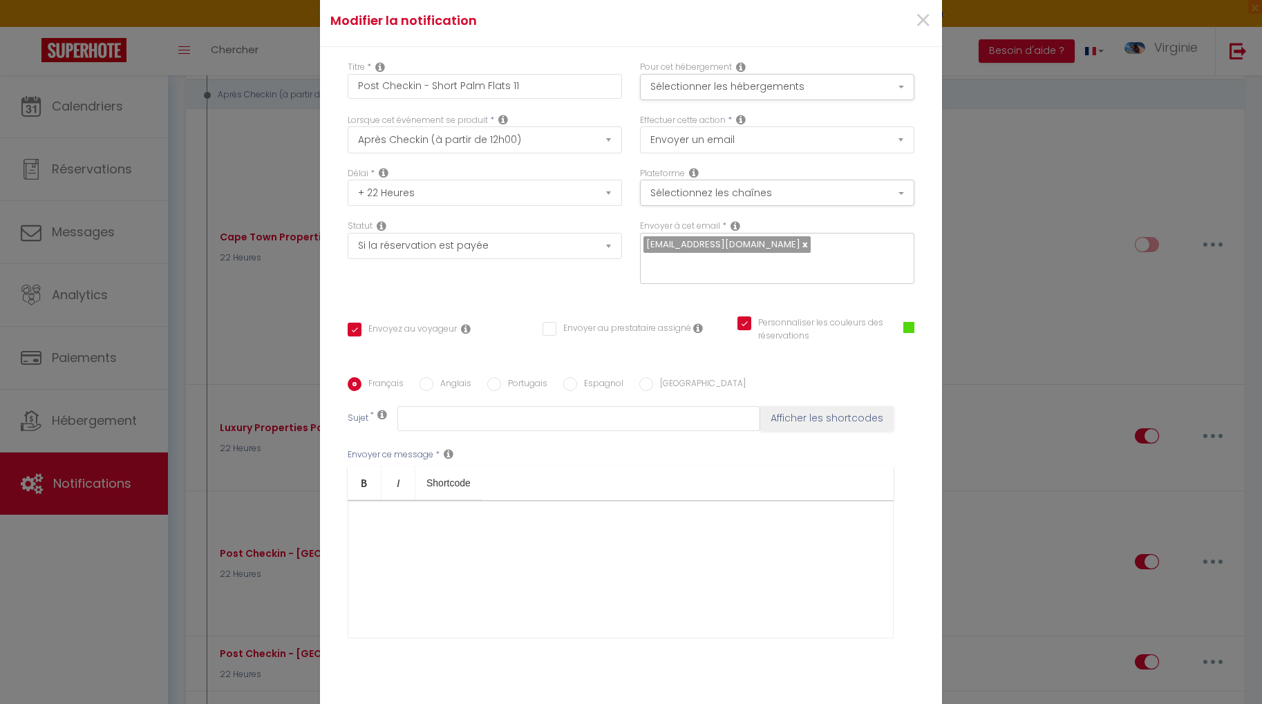
click at [429, 377] on input "Anglais" at bounding box center [426, 384] width 14 height 14
radio input "true"
checkbox input "true"
checkbox input "false"
checkbox input "true"
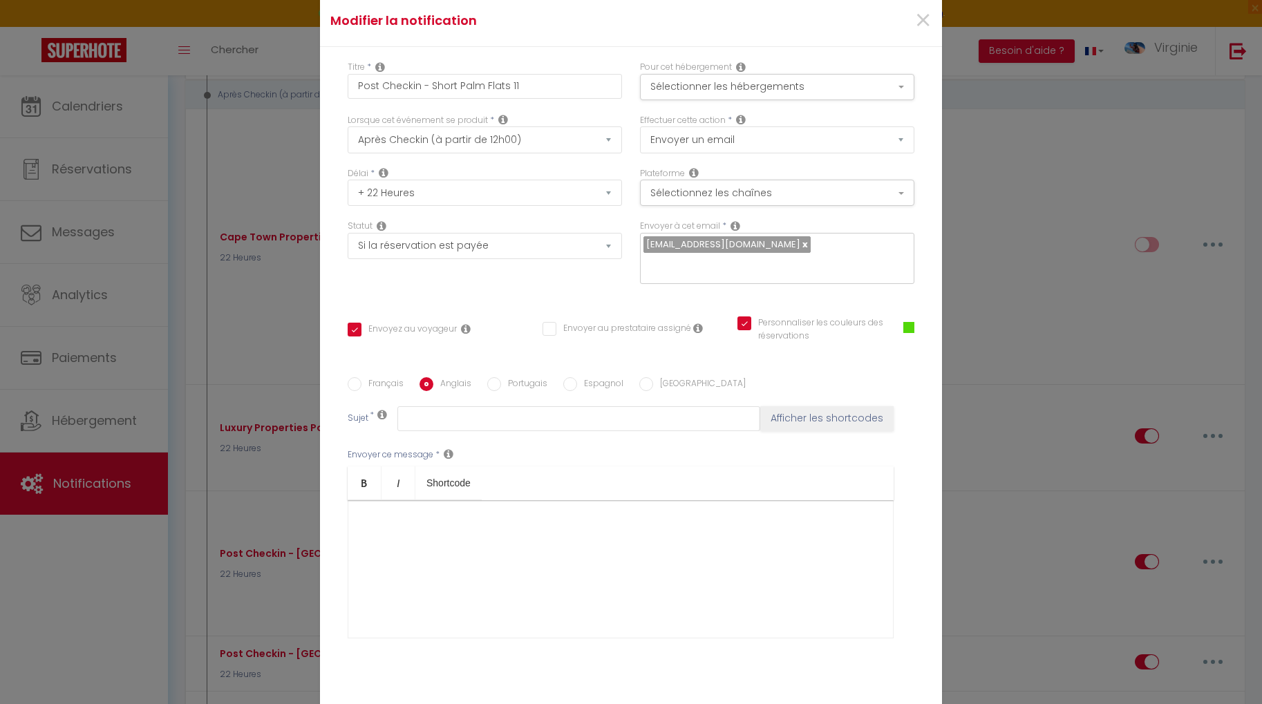
type input "Welcome to [GEOGRAPHIC_DATA]"
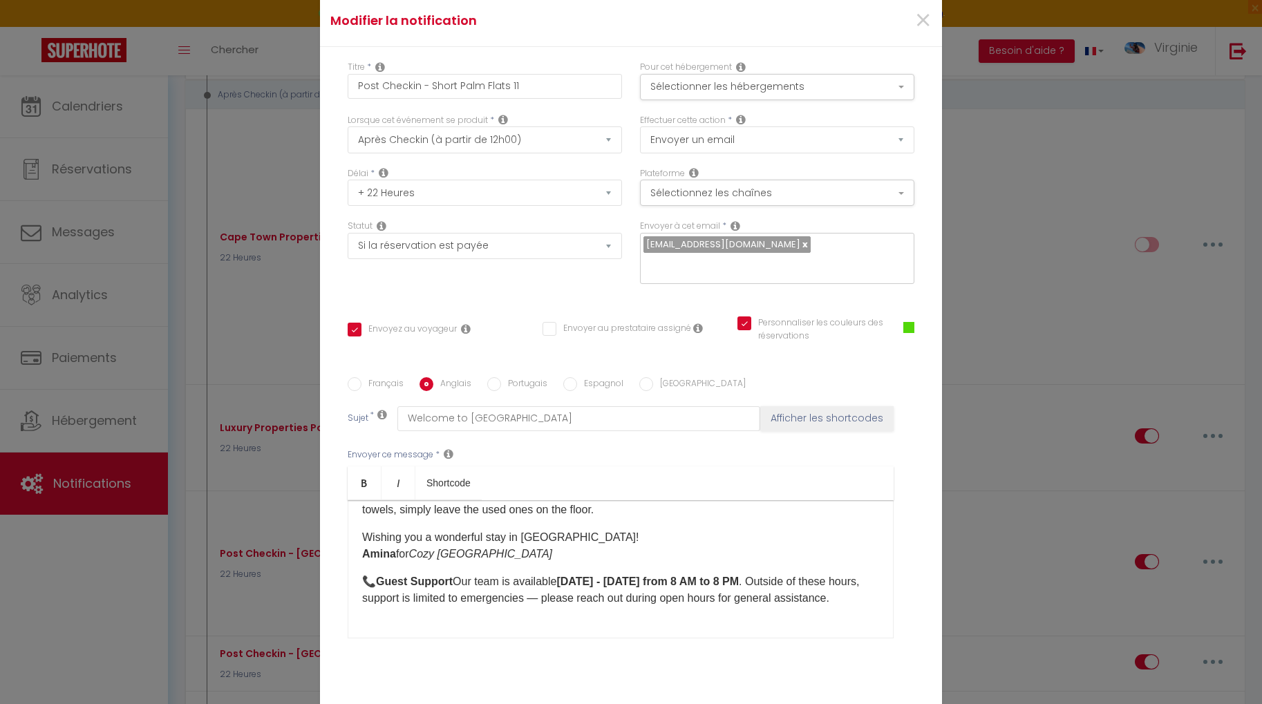
scroll to position [99, 0]
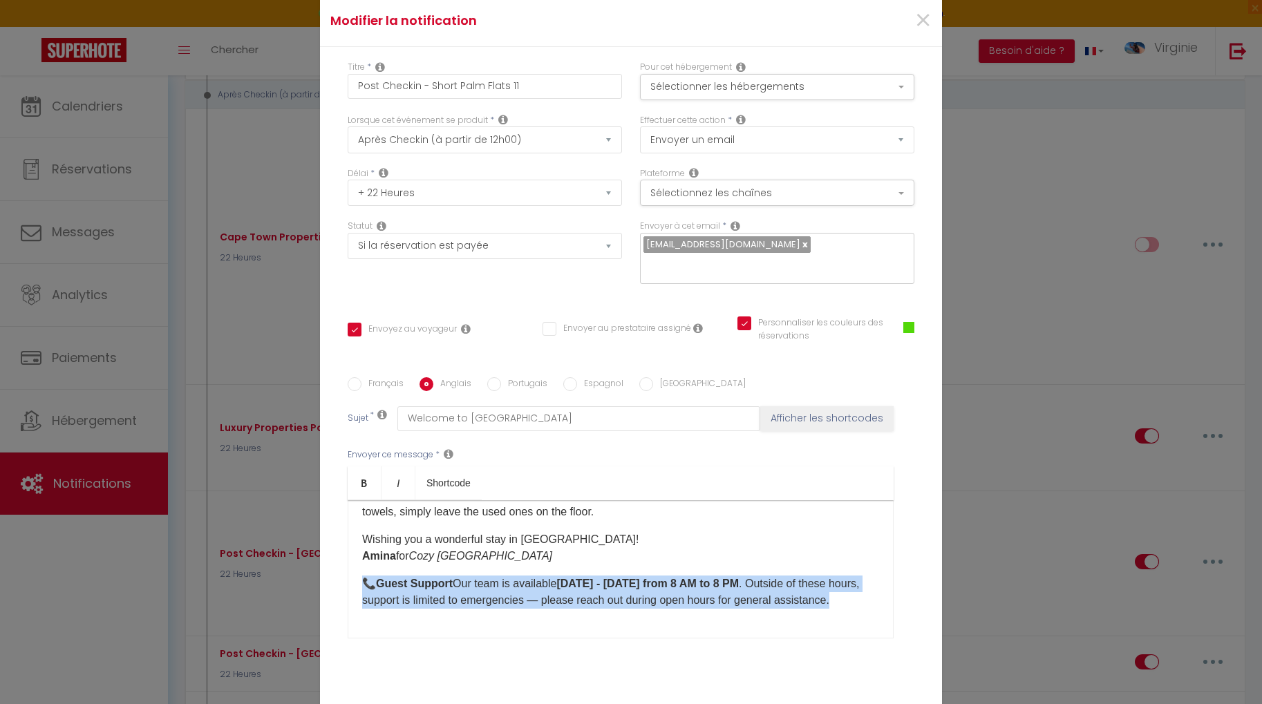
drag, startPoint x: 361, startPoint y: 573, endPoint x: 868, endPoint y: 598, distance: 507.0
click at [867, 598] on p "📞 Guest Support Our team is available [DATE] - [DATE] from 8 AM to 8 PM . Outsi…" at bounding box center [620, 592] width 517 height 33
click at [929, 29] on span "×" at bounding box center [922, 20] width 17 height 41
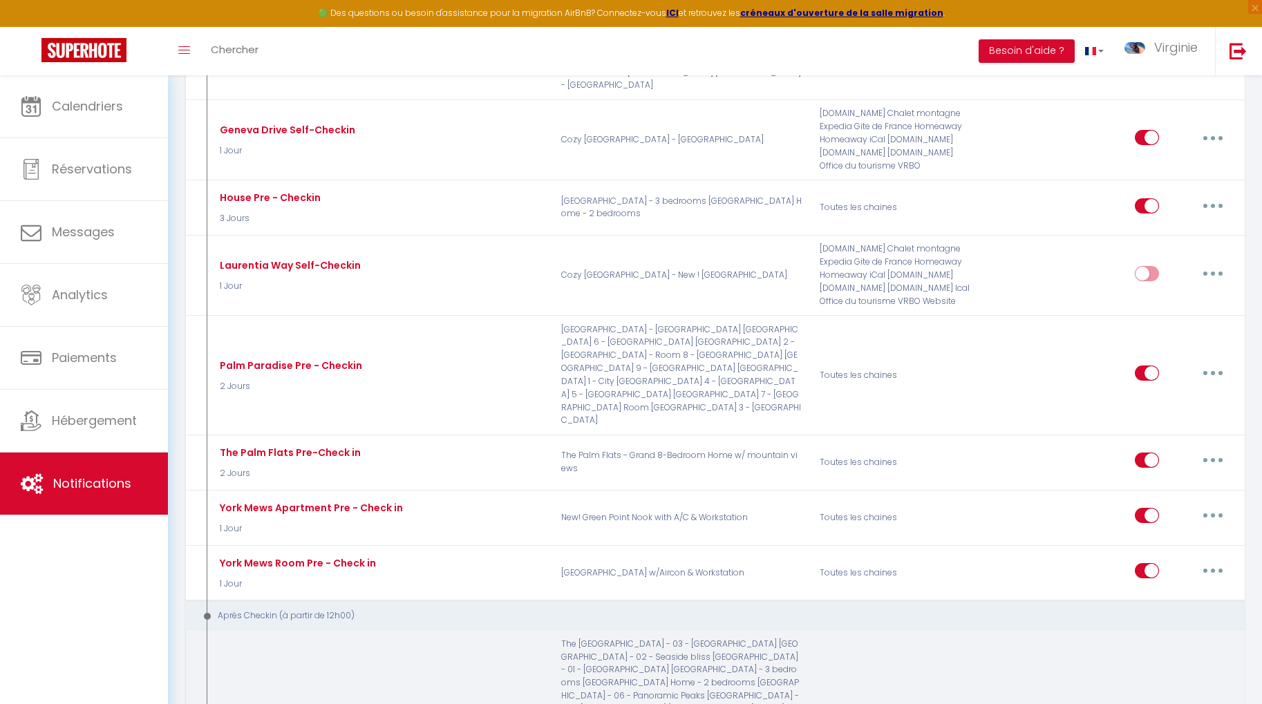
scroll to position [1283, 0]
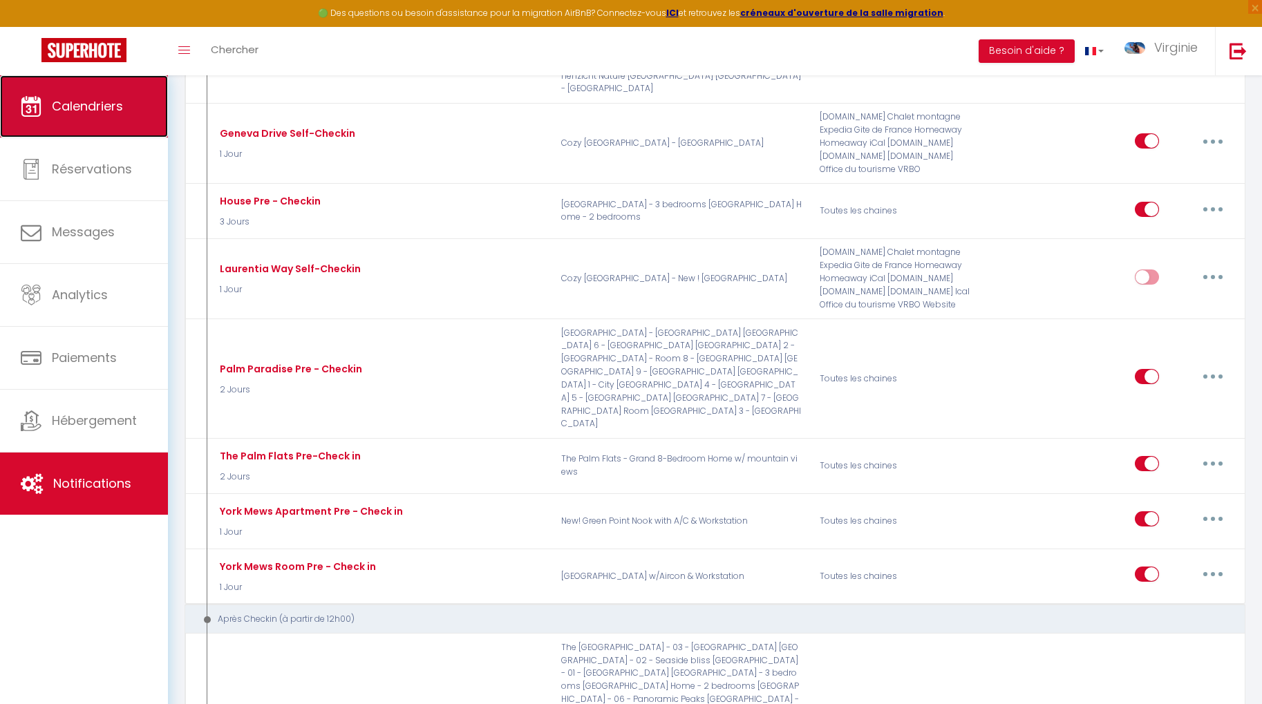
click at [115, 101] on span "Calendriers" at bounding box center [87, 105] width 71 height 17
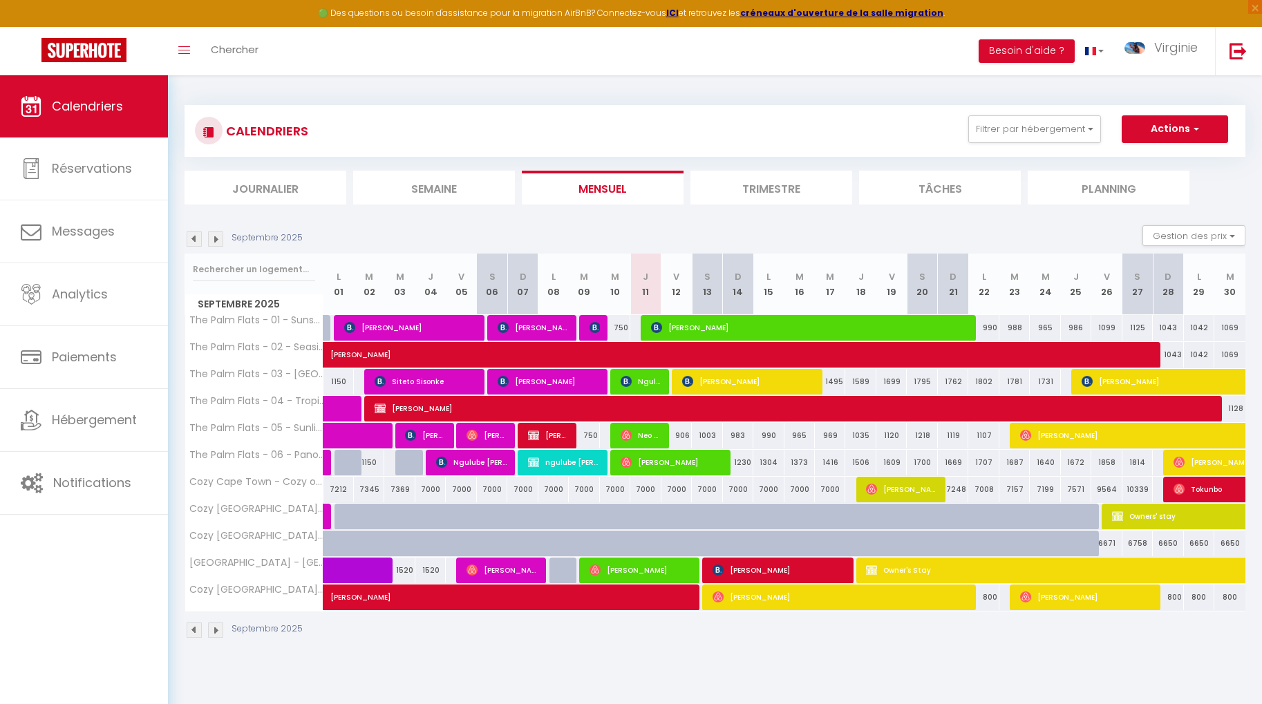
scroll to position [1, 0]
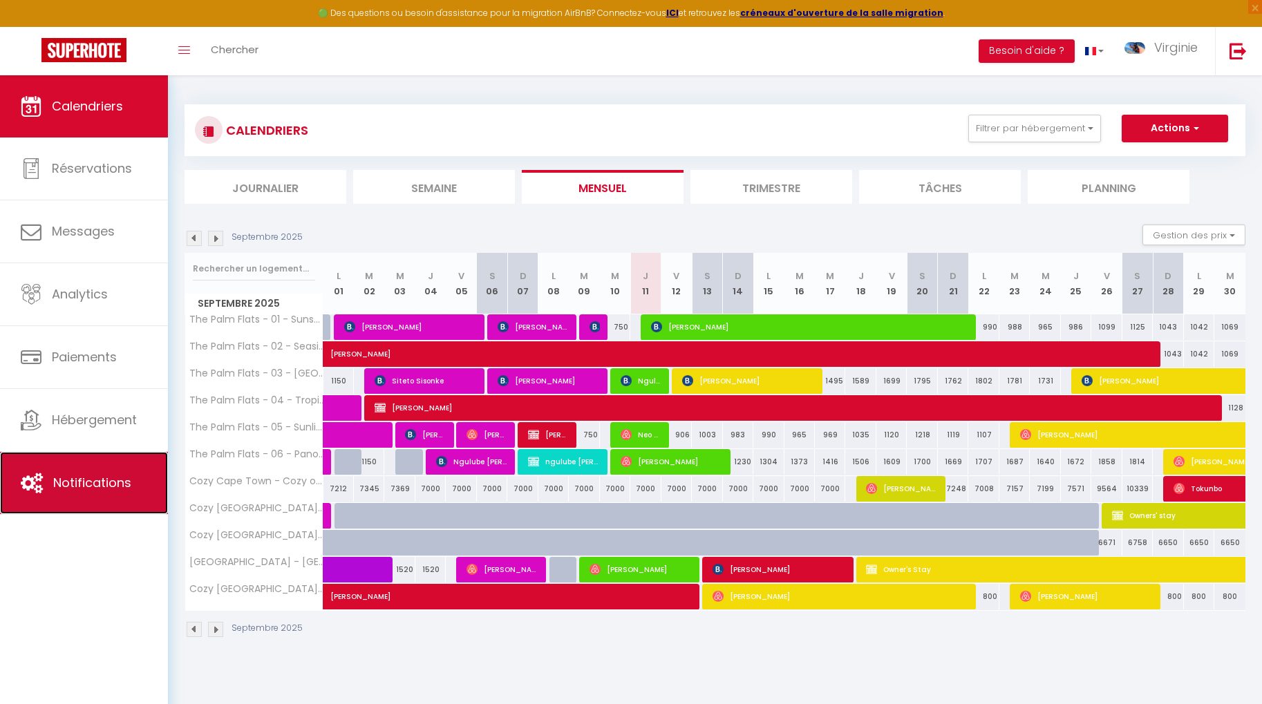
click at [118, 484] on span "Notifications" at bounding box center [92, 482] width 78 height 17
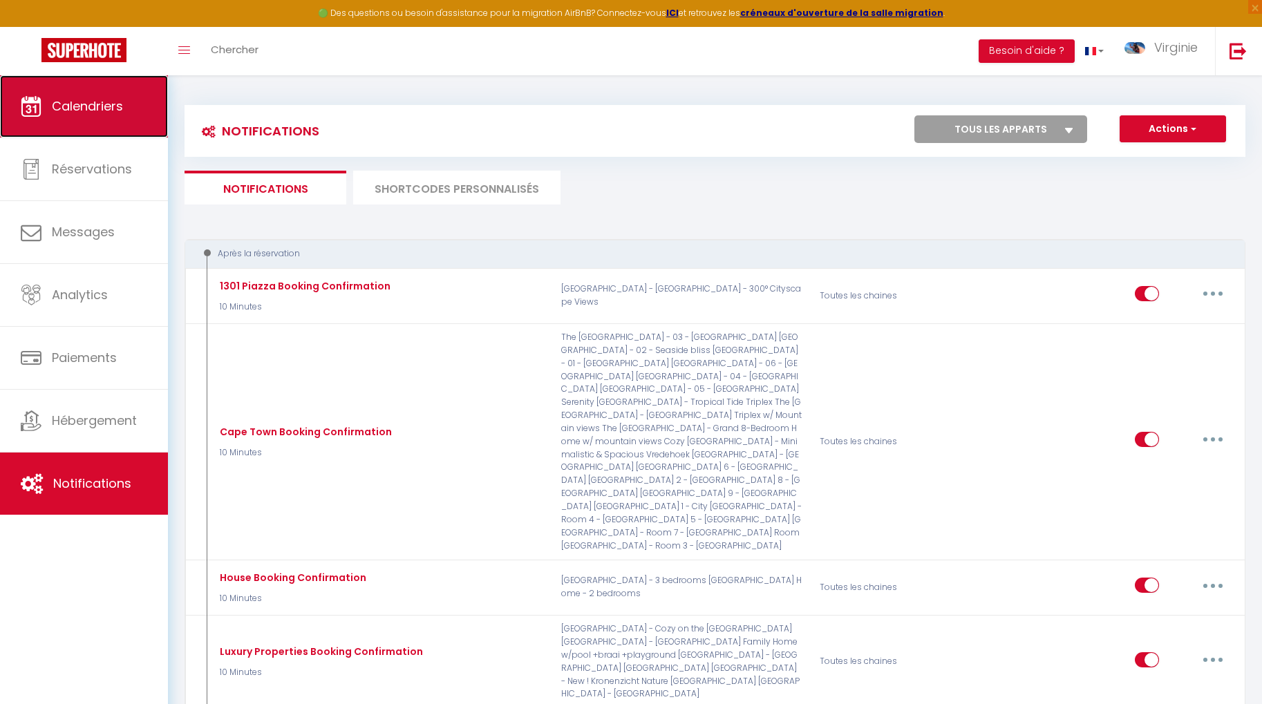
click at [117, 108] on span "Calendriers" at bounding box center [87, 105] width 71 height 17
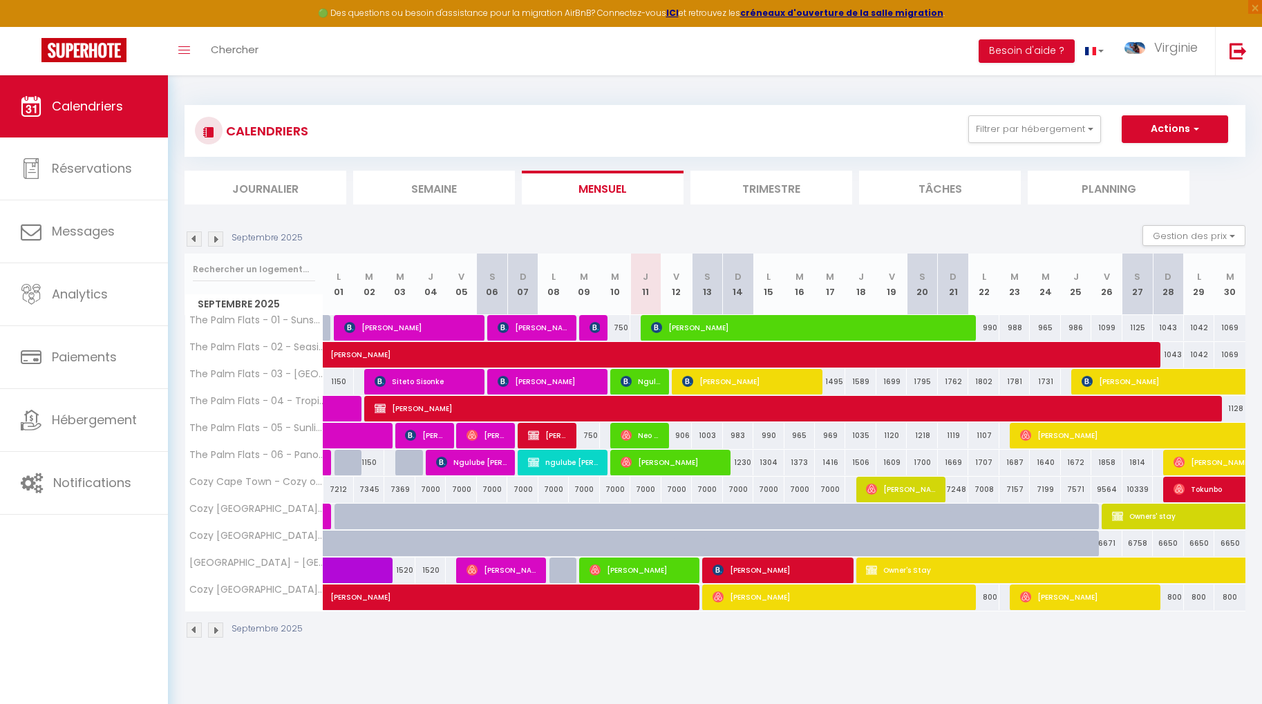
click at [218, 243] on img at bounding box center [215, 238] width 15 height 15
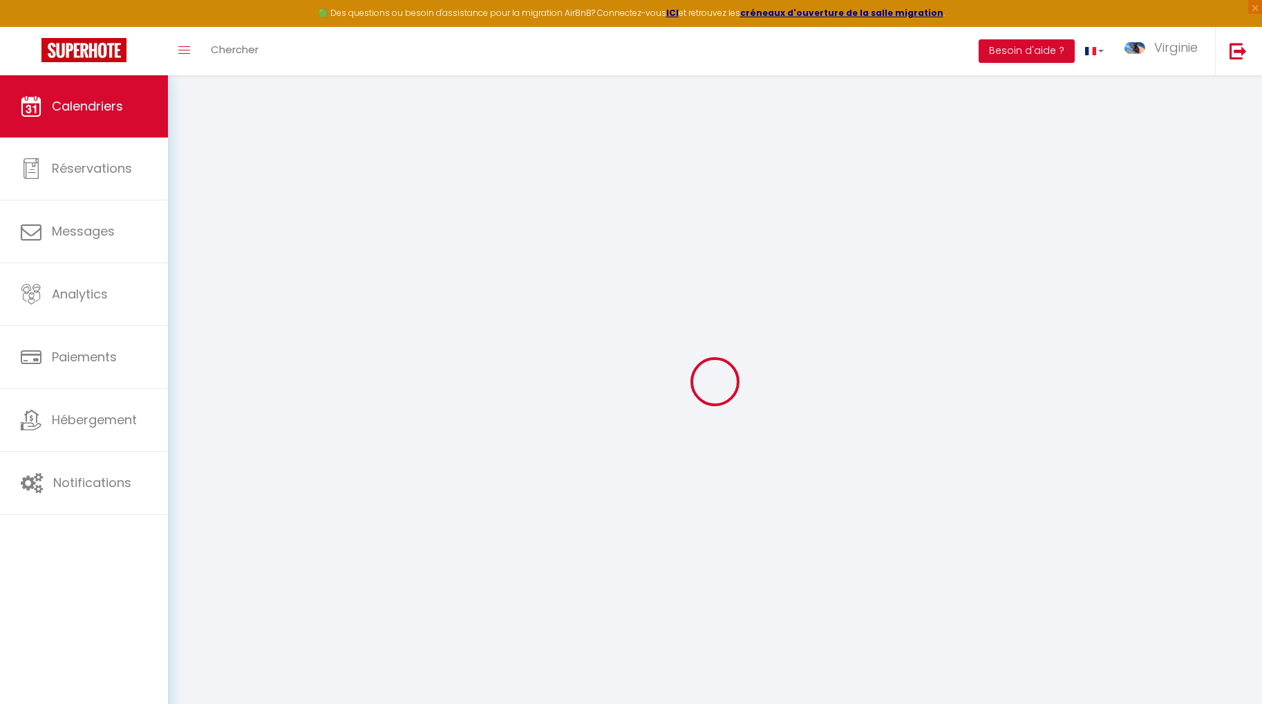
select select
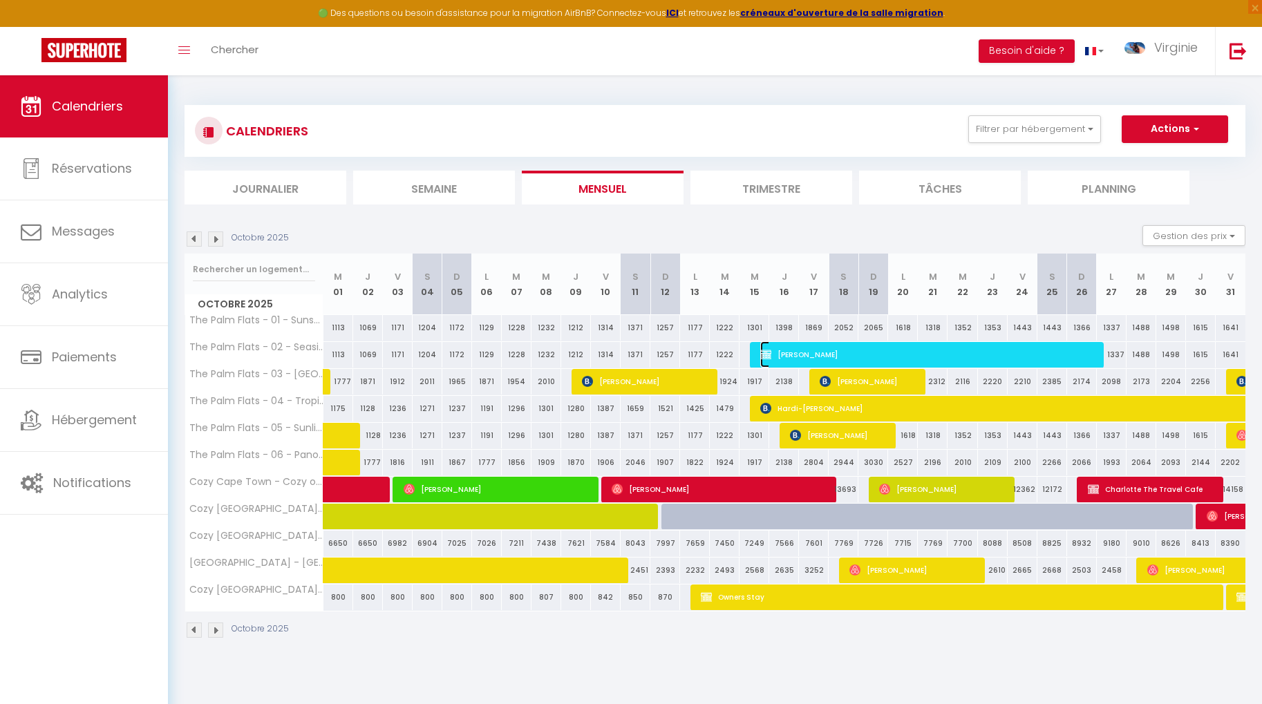
click at [853, 354] on span "[PERSON_NAME]" at bounding box center [928, 354] width 336 height 26
select select "KO"
select select "0"
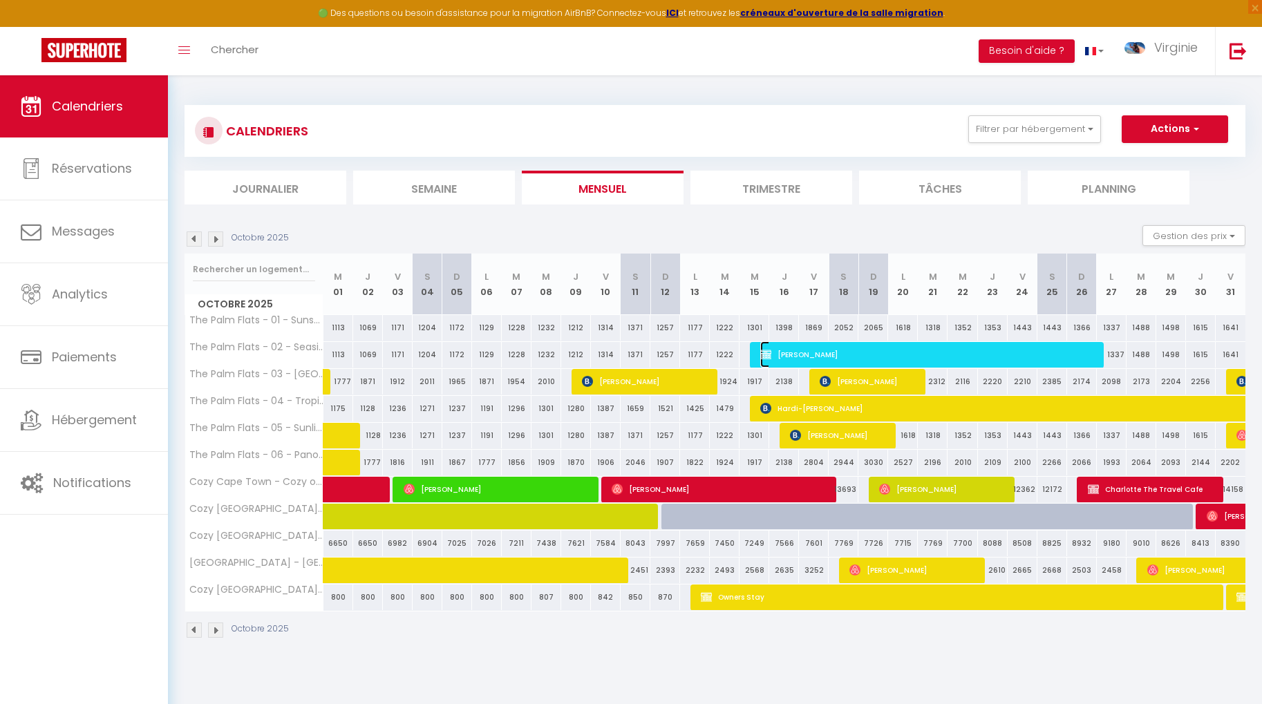
select select "1"
select select
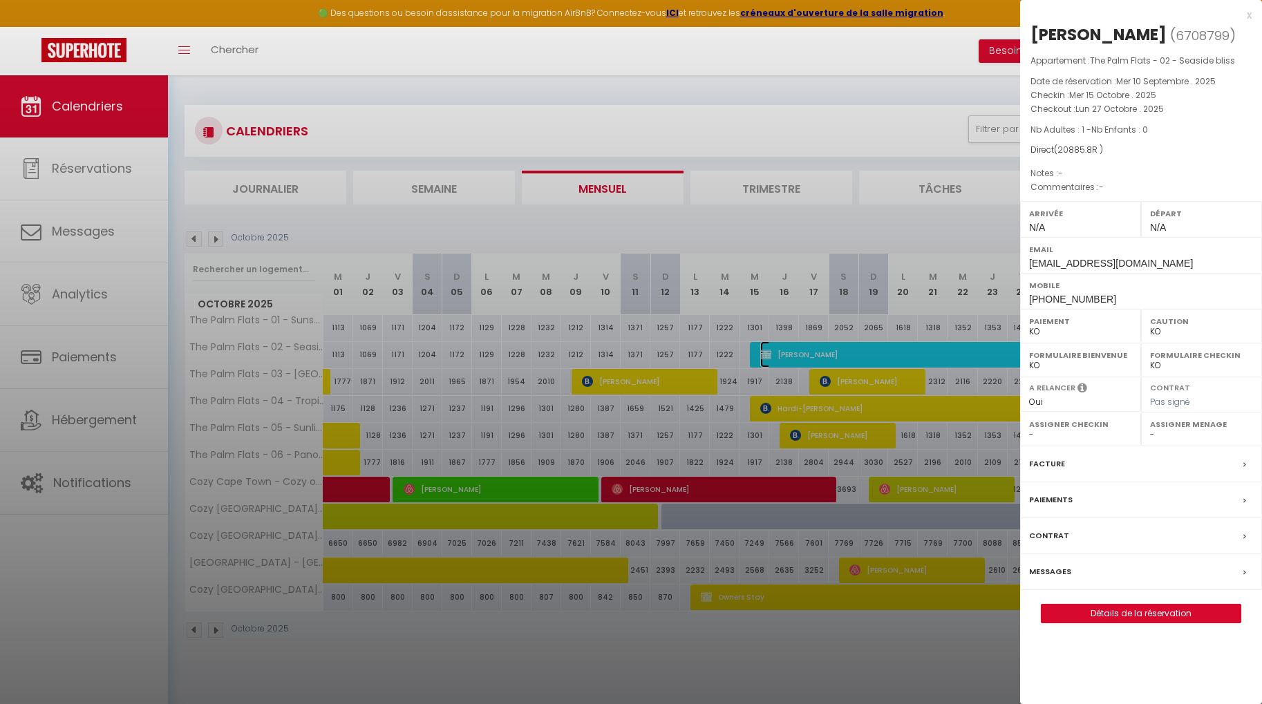
select select "16848"
select select "17391"
click at [1253, 17] on div "x [PERSON_NAME] ( 6708799 ) Appartement : The Palm Flats - 02 - Seaside bliss D…" at bounding box center [1141, 322] width 242 height 644
click at [1248, 17] on div "x" at bounding box center [1135, 15] width 231 height 17
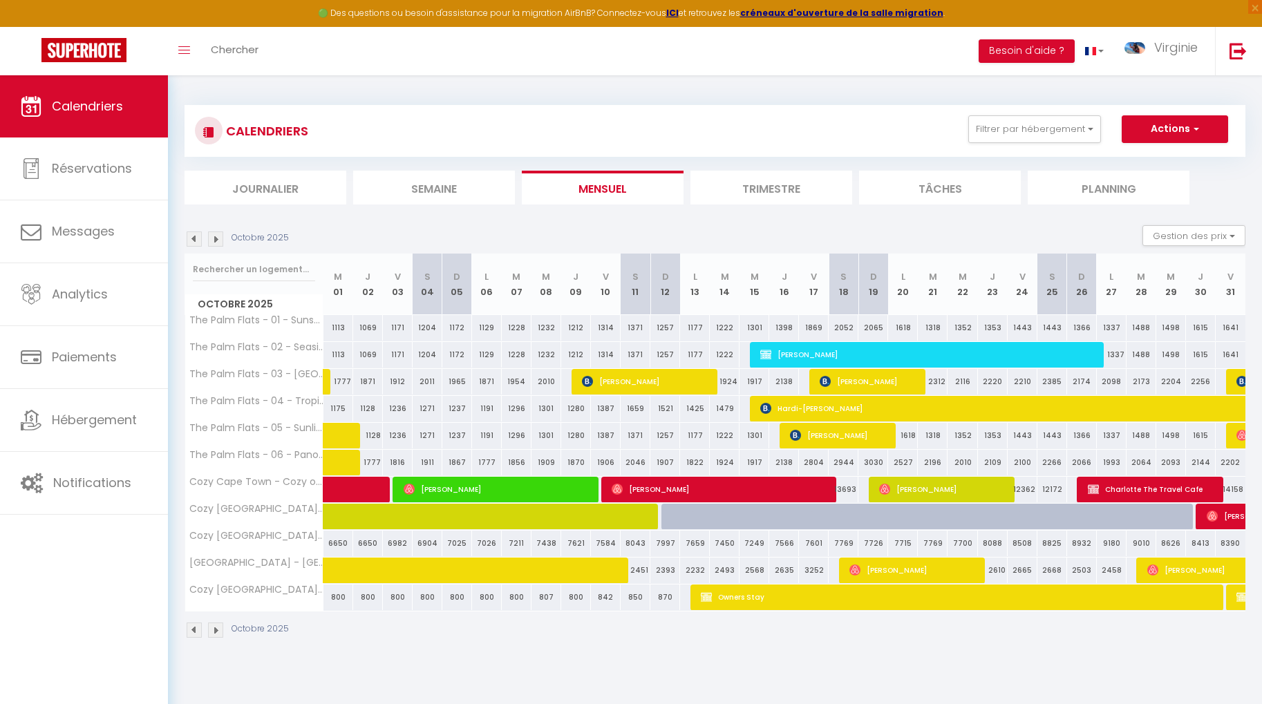
click at [1113, 187] on li "Planning" at bounding box center [1108, 188] width 162 height 34
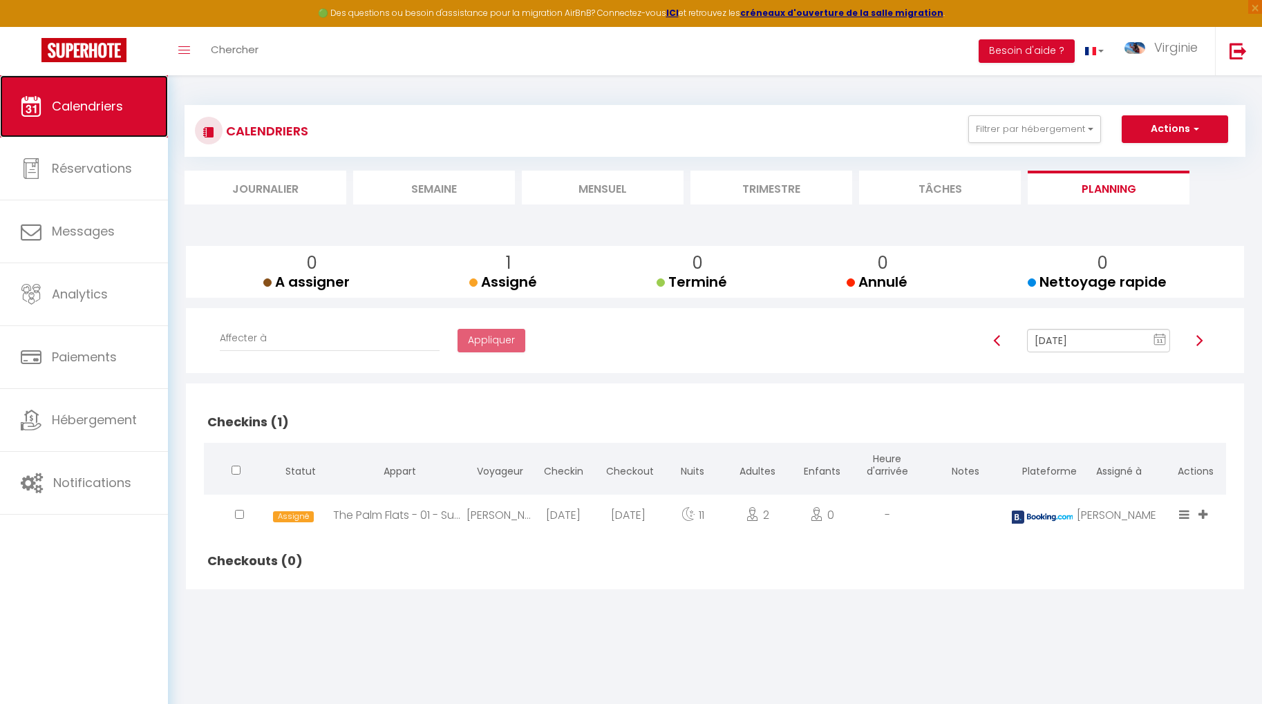
click at [74, 115] on link "Calendriers" at bounding box center [84, 106] width 168 height 62
click at [92, 104] on span "Calendriers" at bounding box center [87, 105] width 71 height 17
click at [583, 189] on li "Mensuel" at bounding box center [603, 188] width 162 height 34
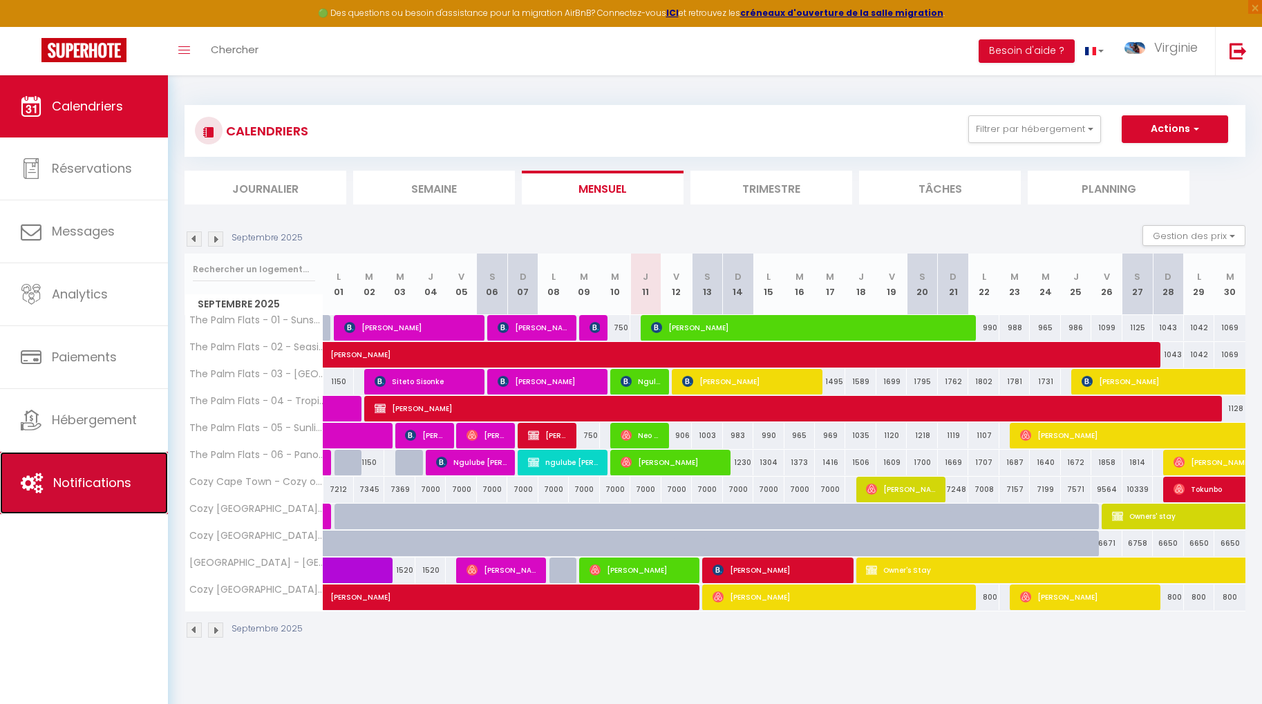
click at [102, 493] on link "Notifications" at bounding box center [84, 483] width 168 height 62
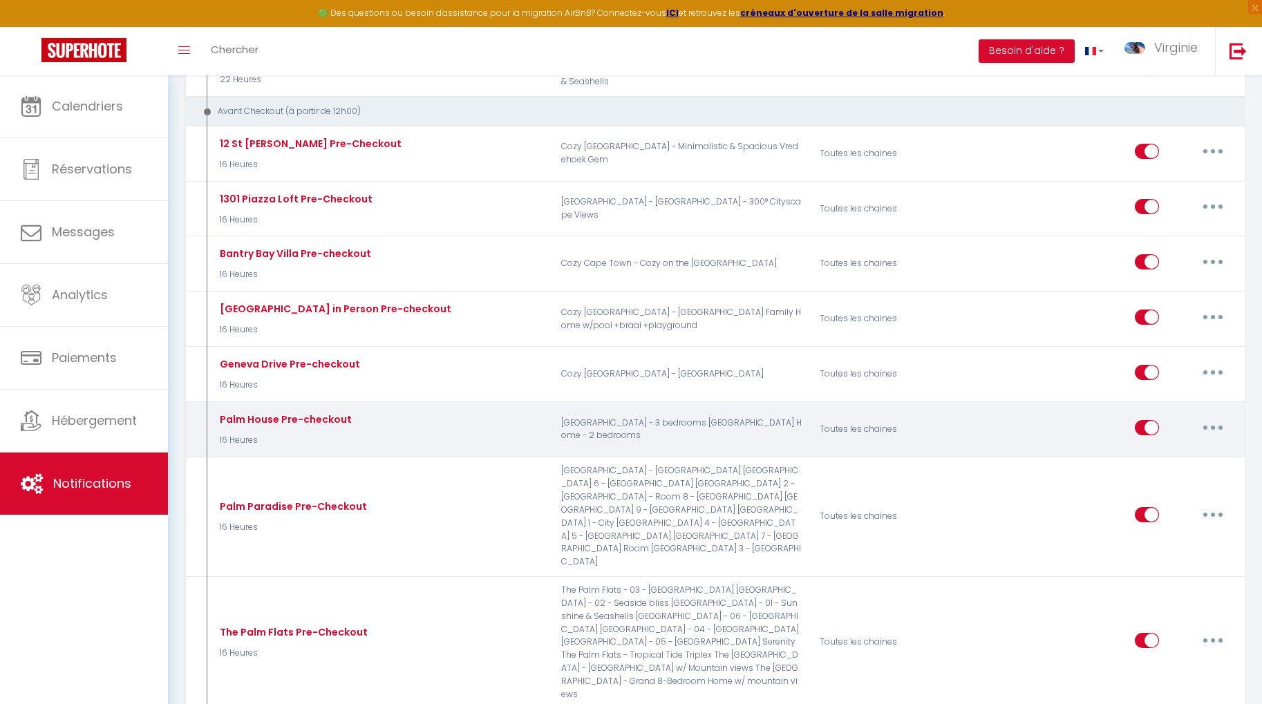
scroll to position [2523, 0]
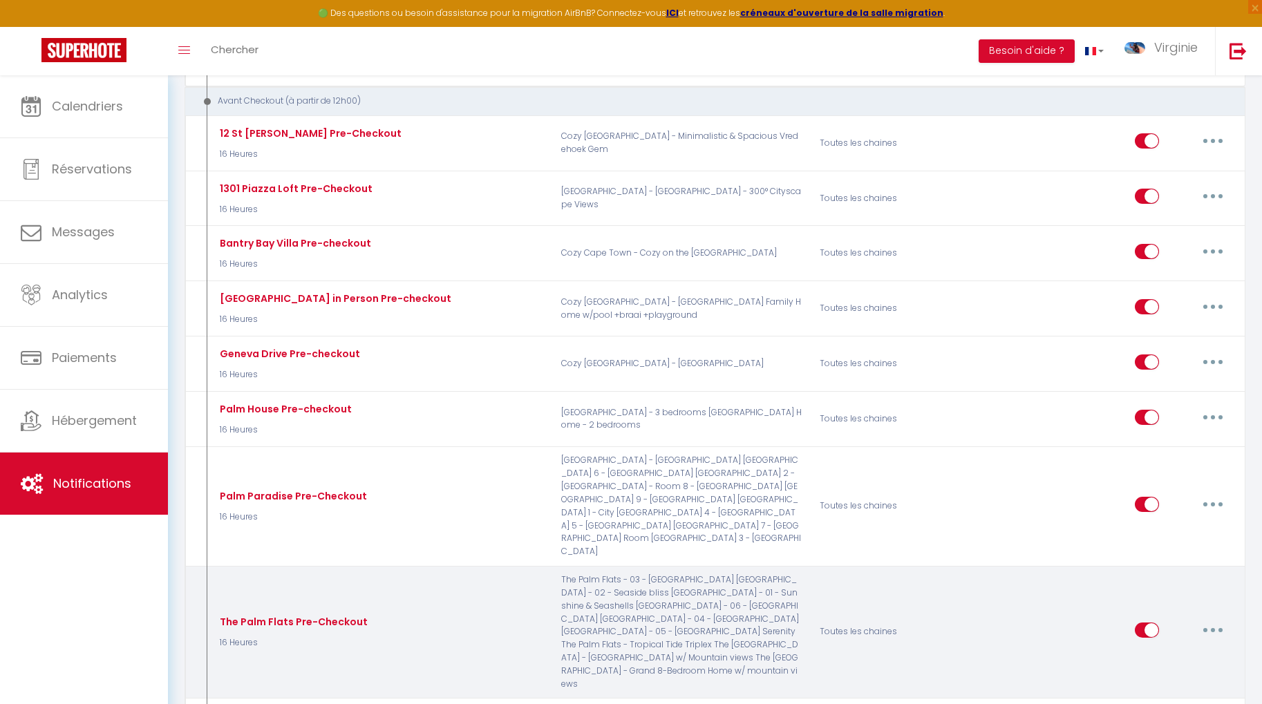
click at [1202, 619] on button "button" at bounding box center [1212, 630] width 39 height 22
click at [1190, 649] on link "Editer" at bounding box center [1176, 660] width 102 height 23
type input "The Palm Flats Pre-Checkout"
select select "4"
select select "16 Heures"
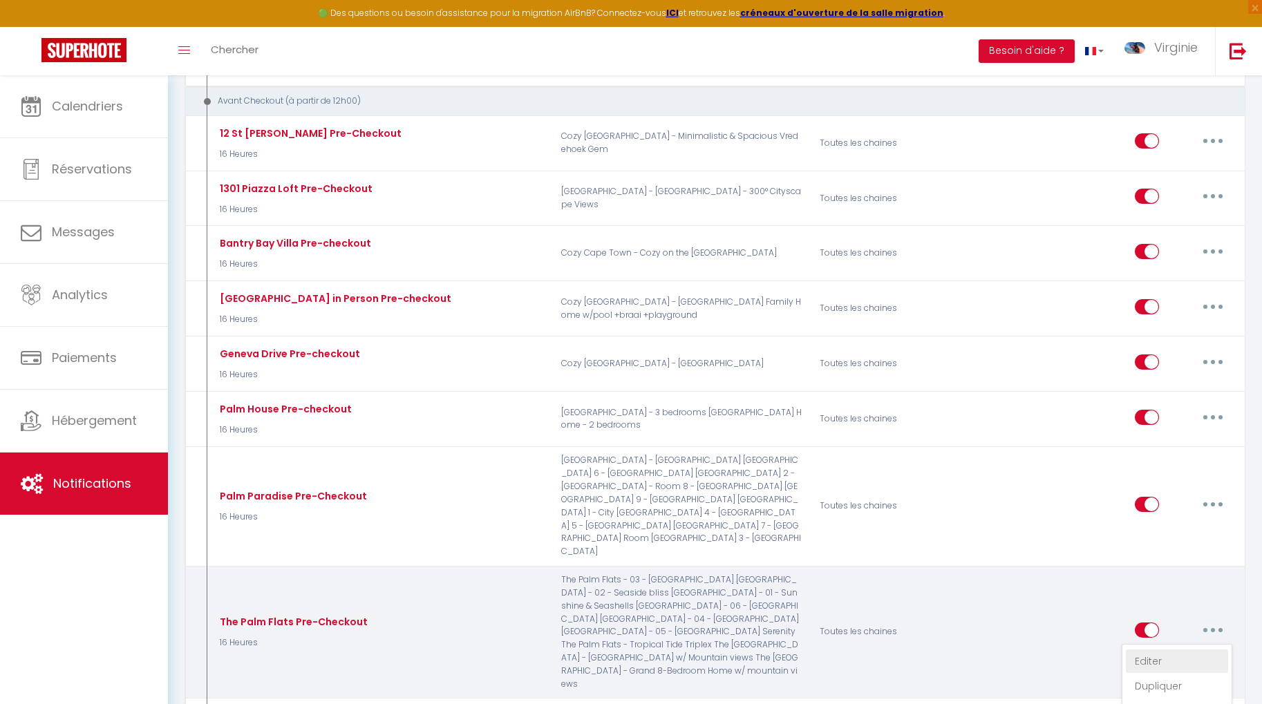
select select "if_booking_is_paid"
checkbox input "true"
checkbox input "false"
checkbox input "true"
radio input "true"
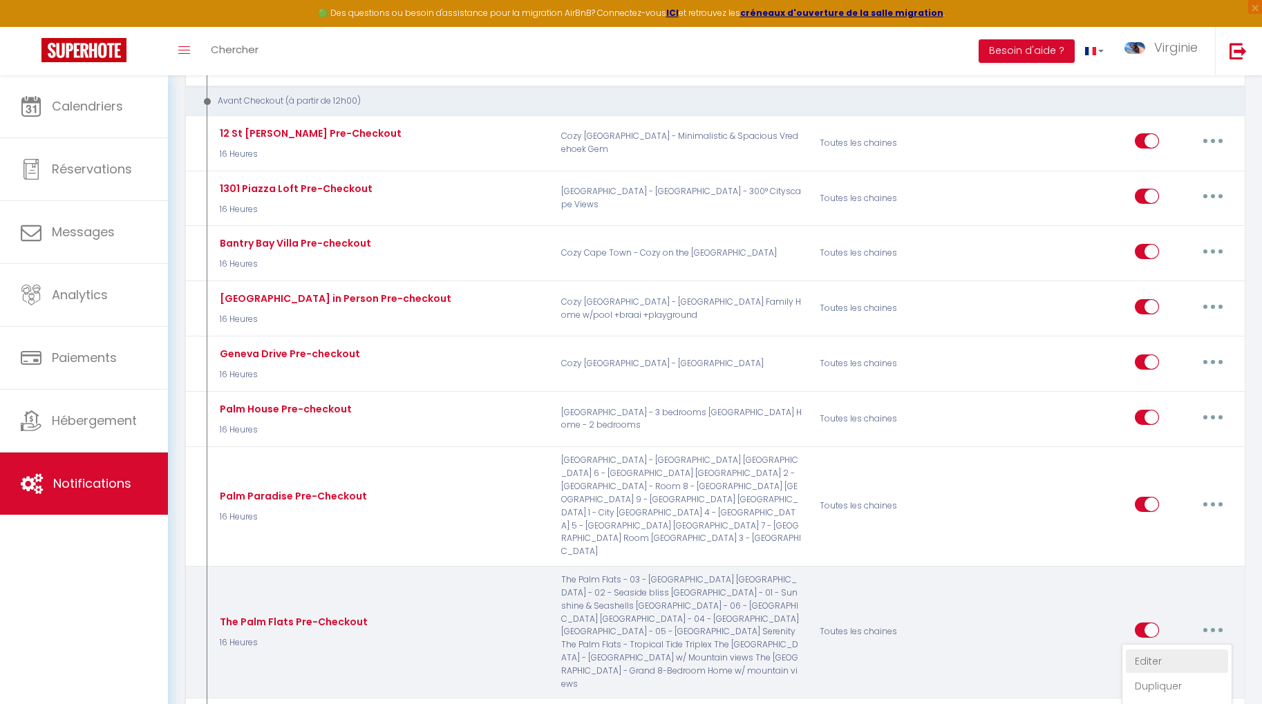
type input "Informations de départ 😢"
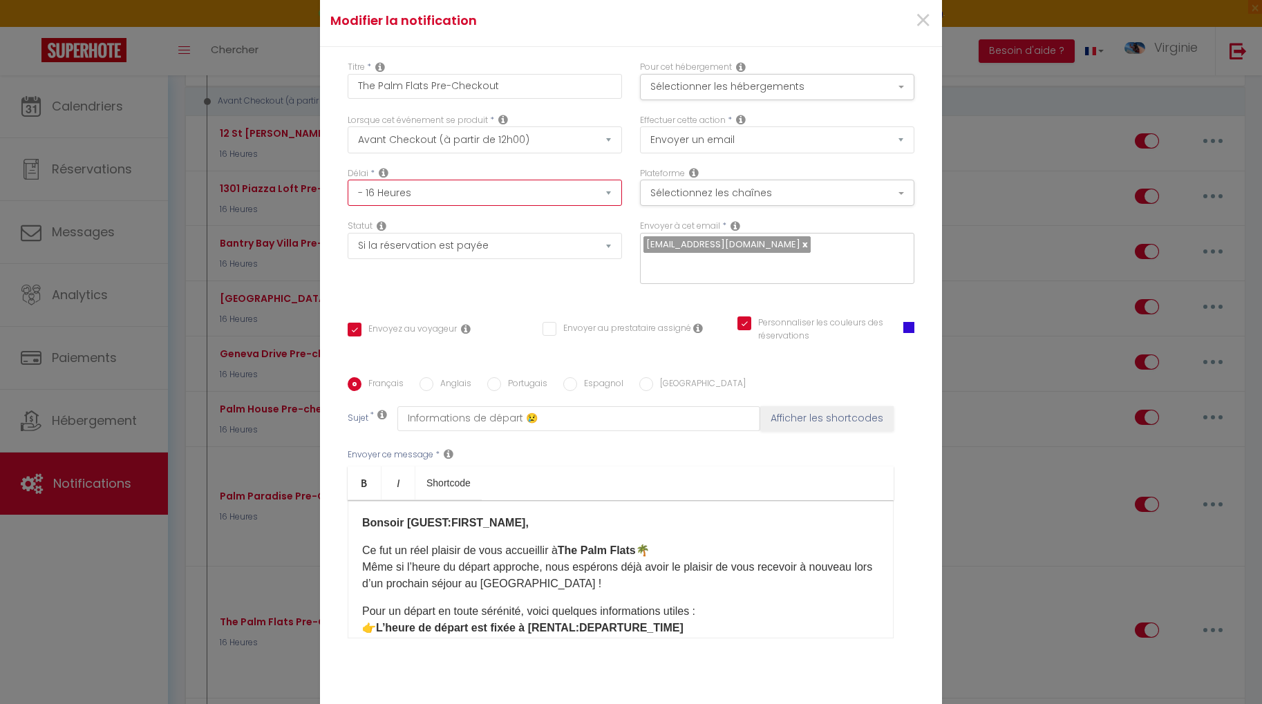
click at [373, 206] on select "Immédiat - 10 Minutes - 1 Heure - 2 Heures - 3 Heures - 4 Heures - 5 Heures - 6…" at bounding box center [485, 193] width 274 height 26
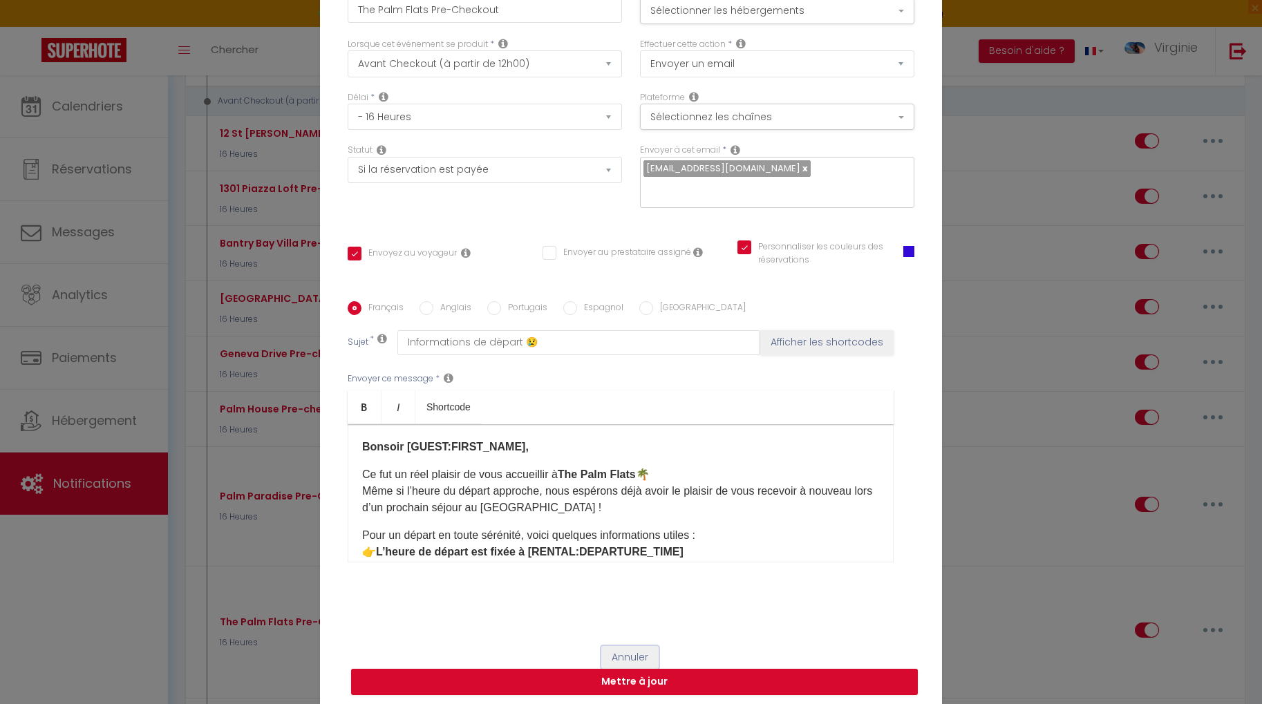
click at [639, 646] on button "Annuler" at bounding box center [629, 657] width 57 height 23
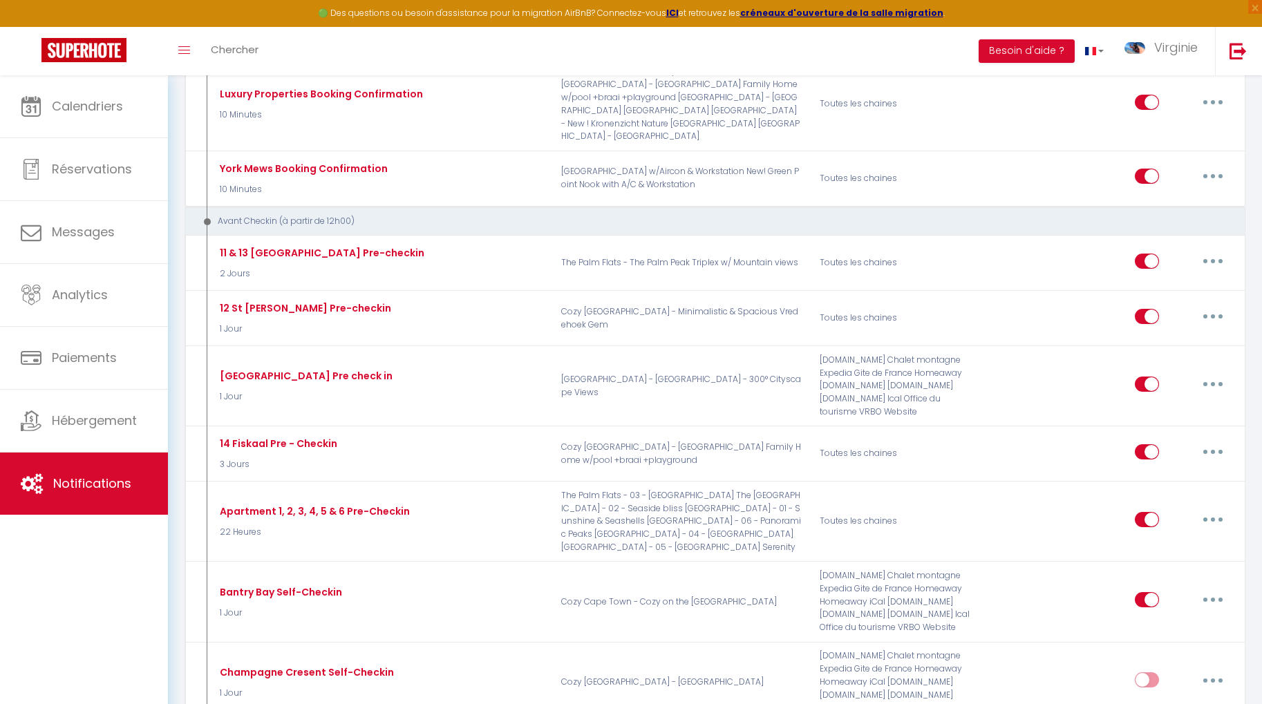
scroll to position [0, 0]
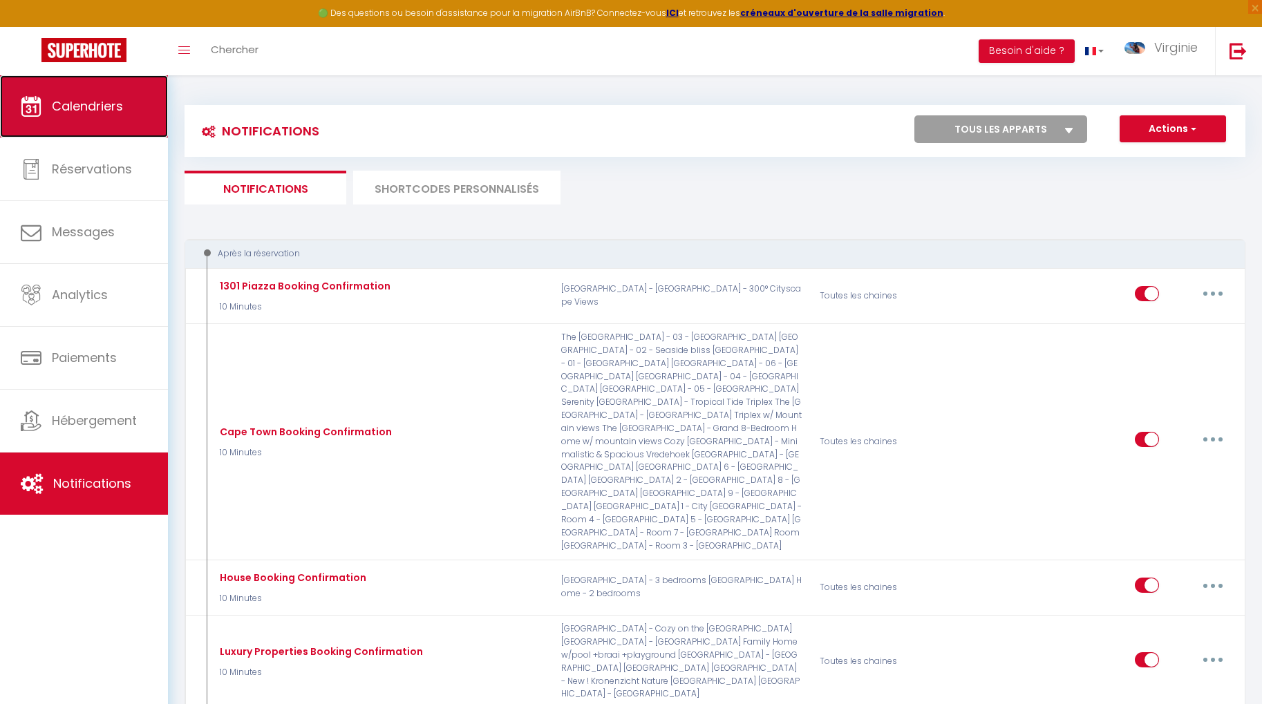
click at [129, 95] on link "Calendriers" at bounding box center [84, 106] width 168 height 62
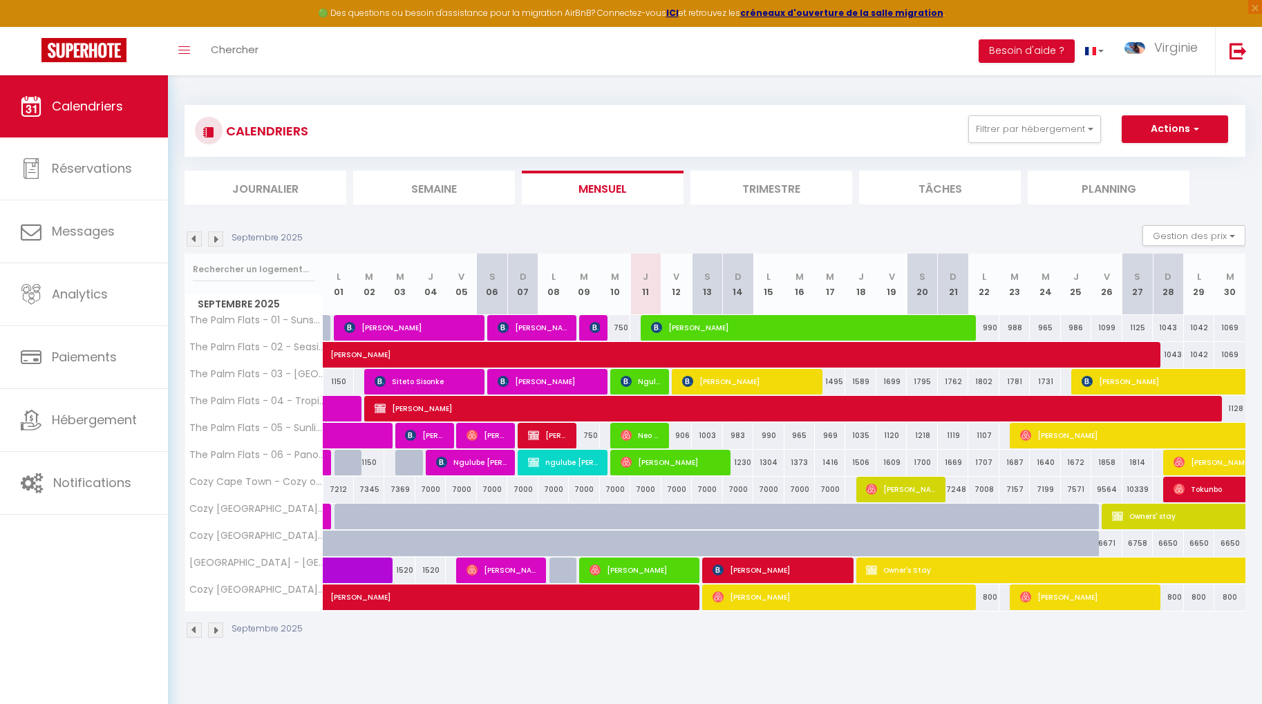
scroll to position [7, 0]
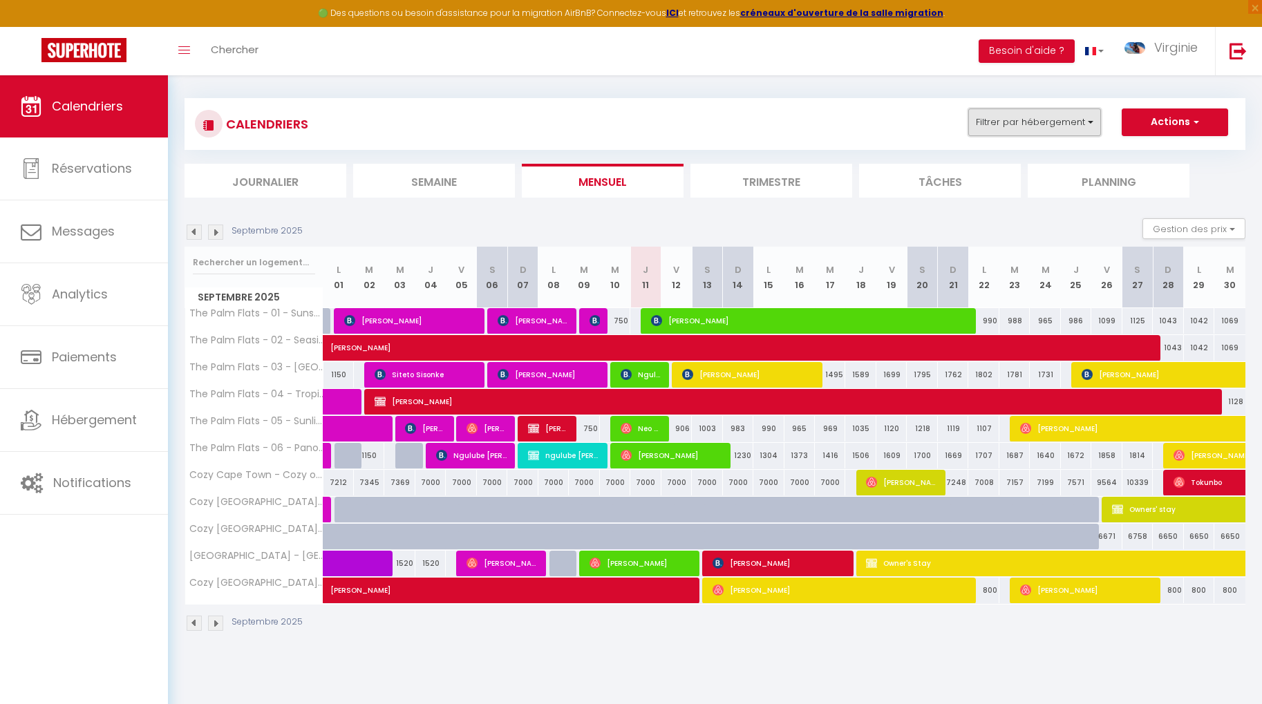
click at [1052, 122] on button "Filtrer par hébergement" at bounding box center [1034, 122] width 133 height 28
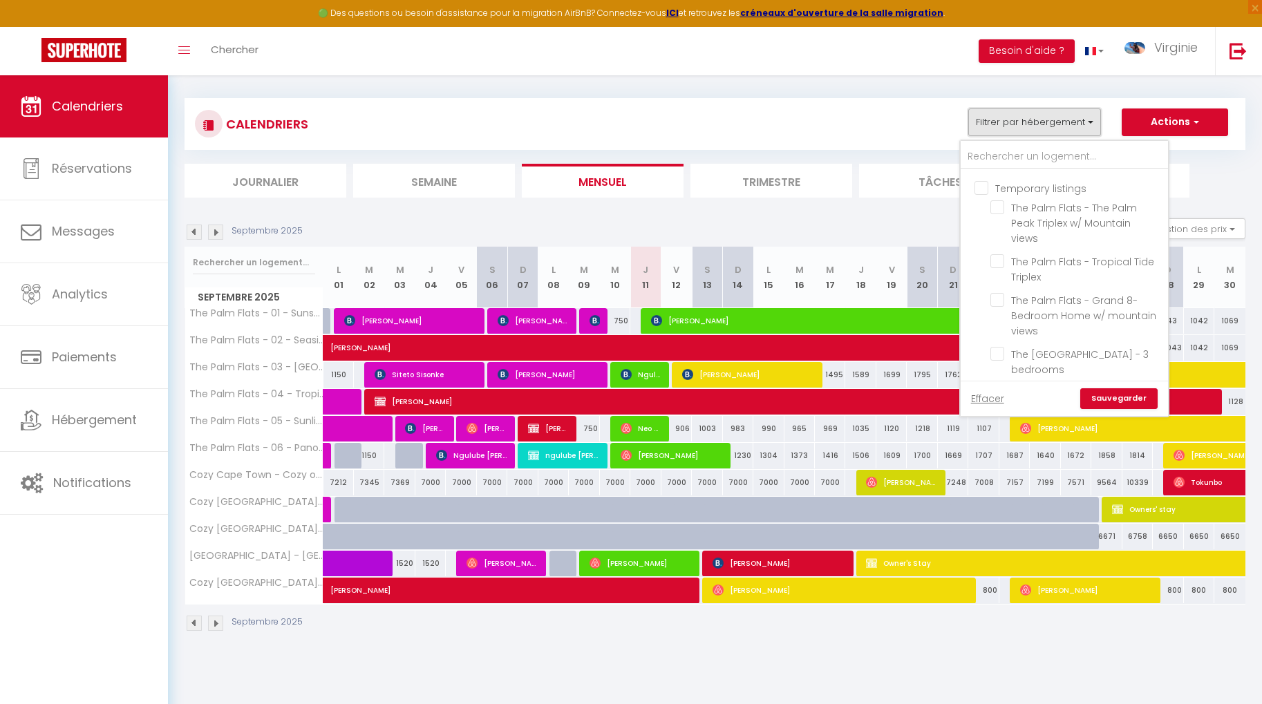
scroll to position [1017, 0]
drag, startPoint x: 1000, startPoint y: 205, endPoint x: 1003, endPoint y: 228, distance: 23.7
click at [1000, 244] on input "The [GEOGRAPHIC_DATA] - 3 bedrooms" at bounding box center [1076, 251] width 173 height 14
checkbox input "true"
checkbox input "false"
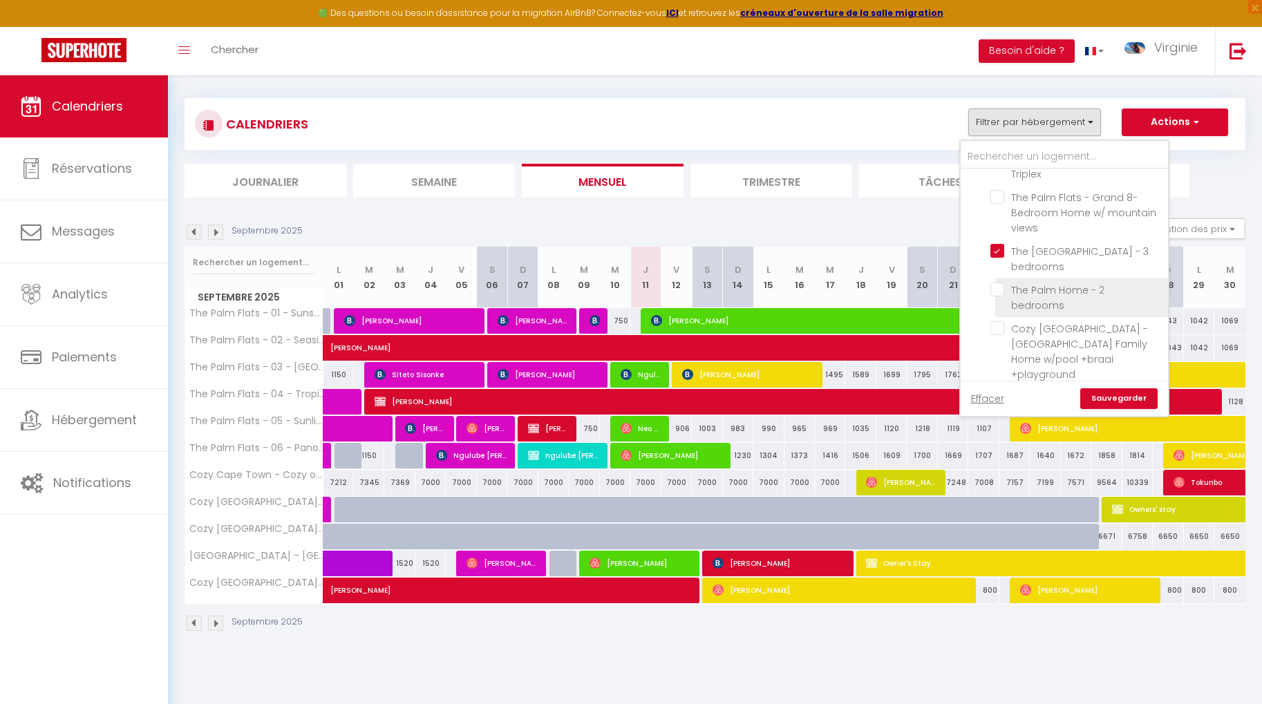
checkbox input "false"
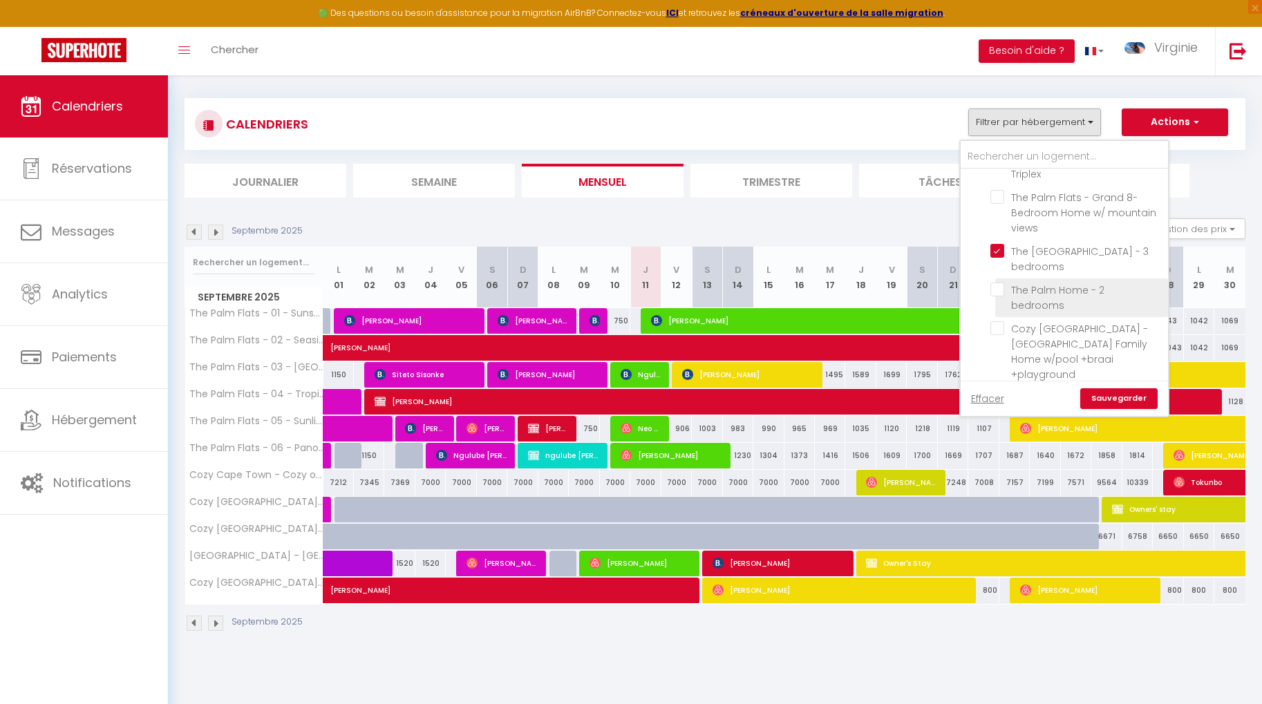
checkbox input "false"
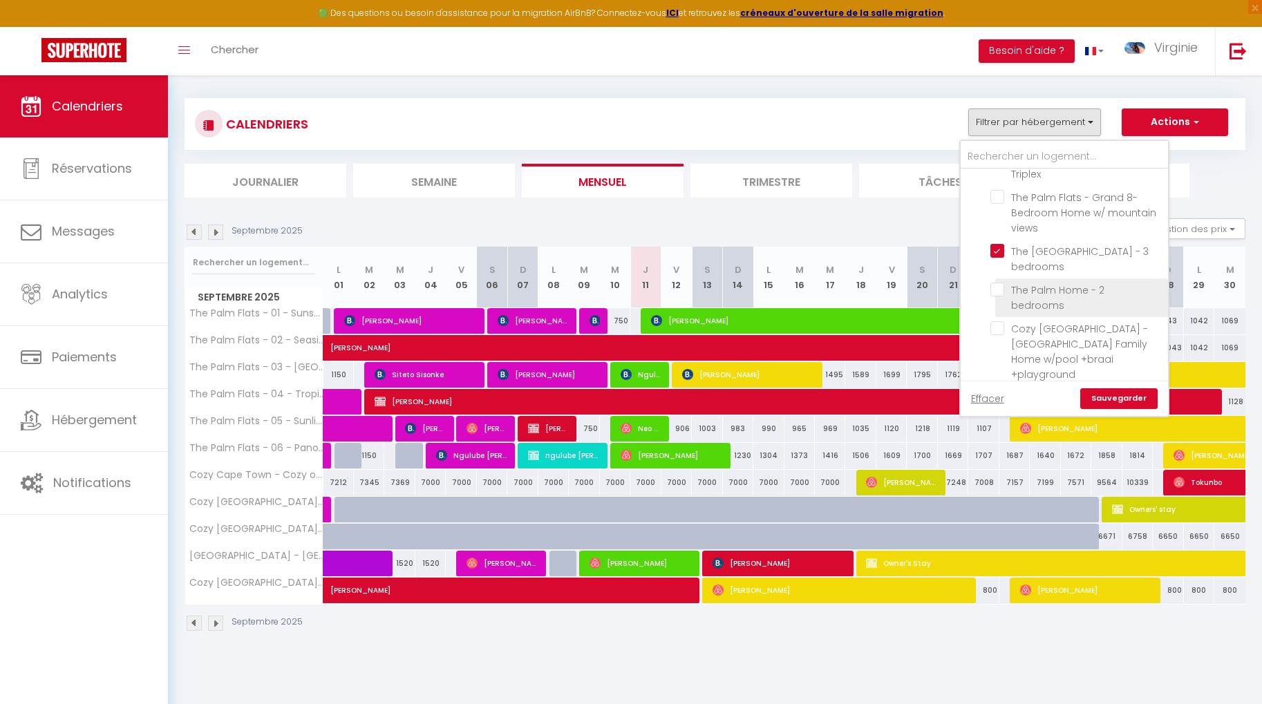
checkbox input "false"
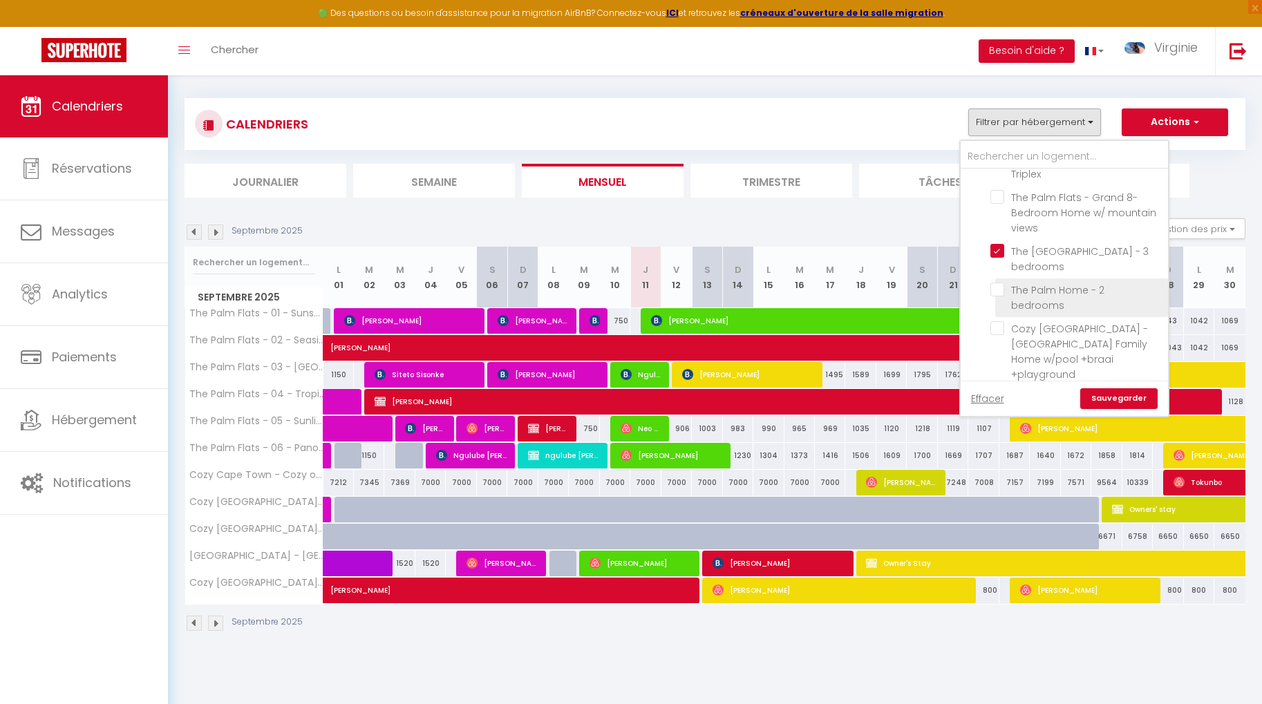
checkbox input "false"
click at [1002, 283] on input "The Palm Home - 2 bedrooms" at bounding box center [1076, 290] width 173 height 14
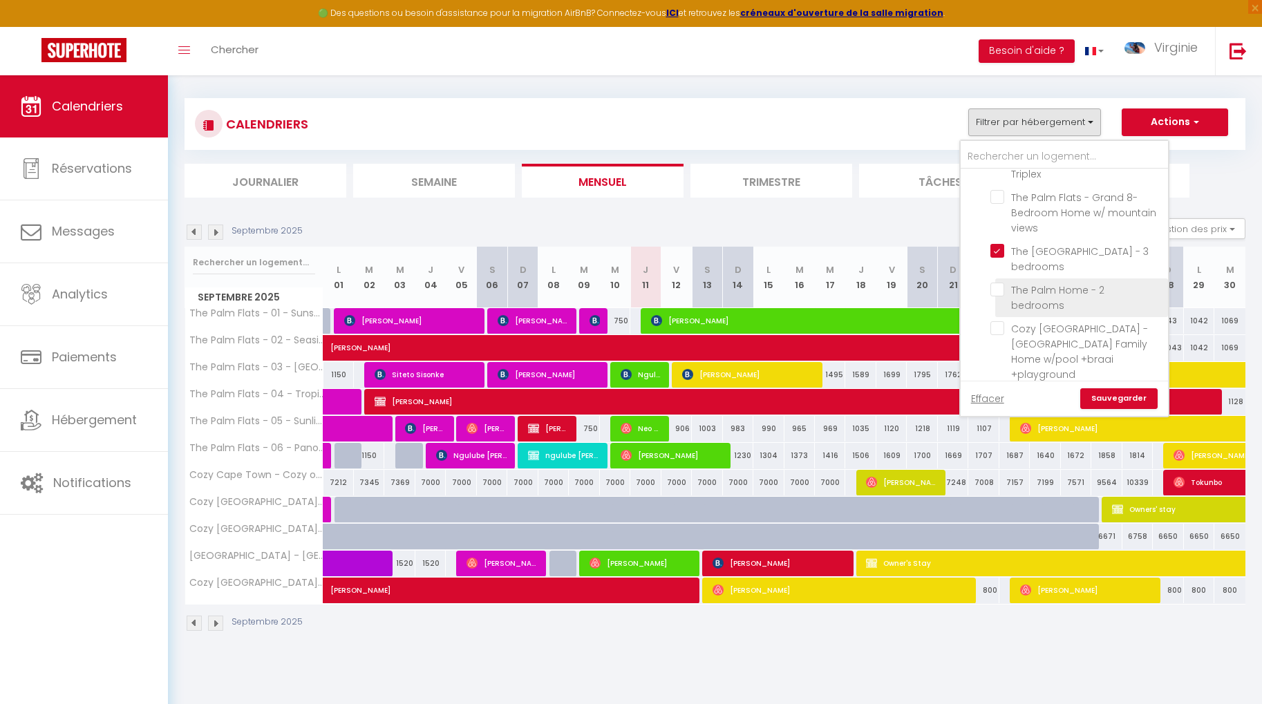
checkbox input "true"
checkbox input "false"
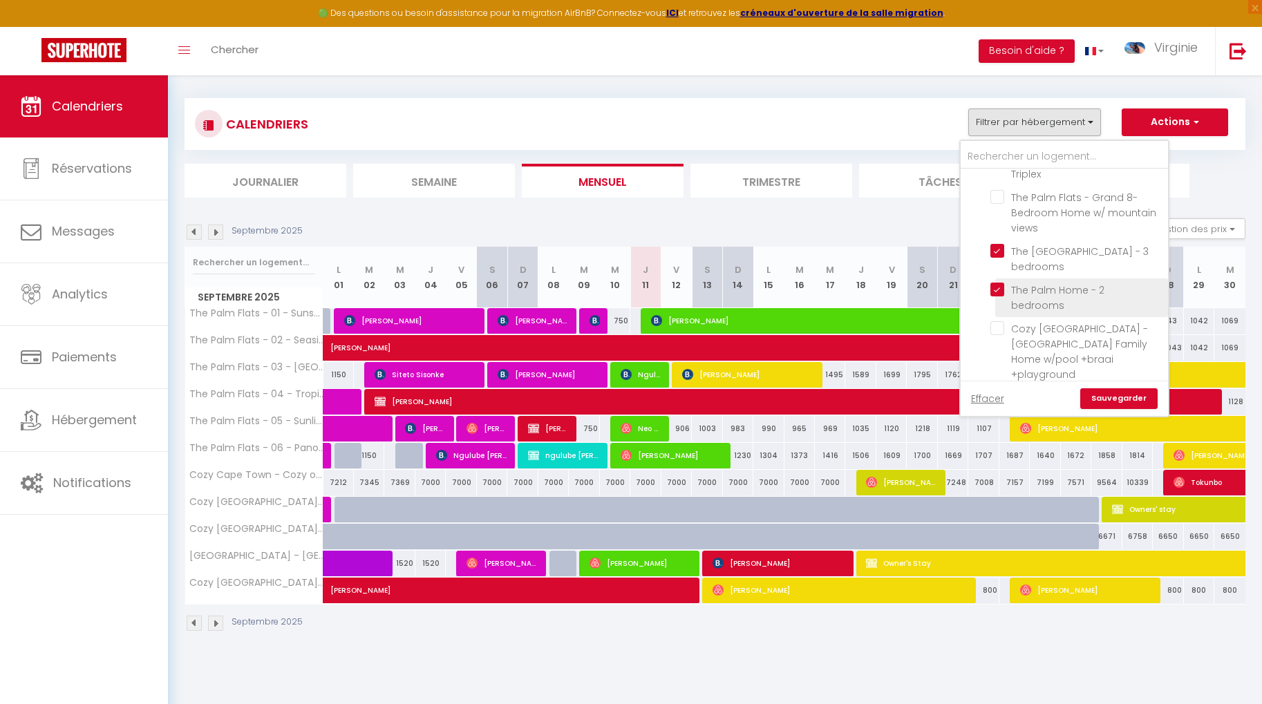
checkbox input "false"
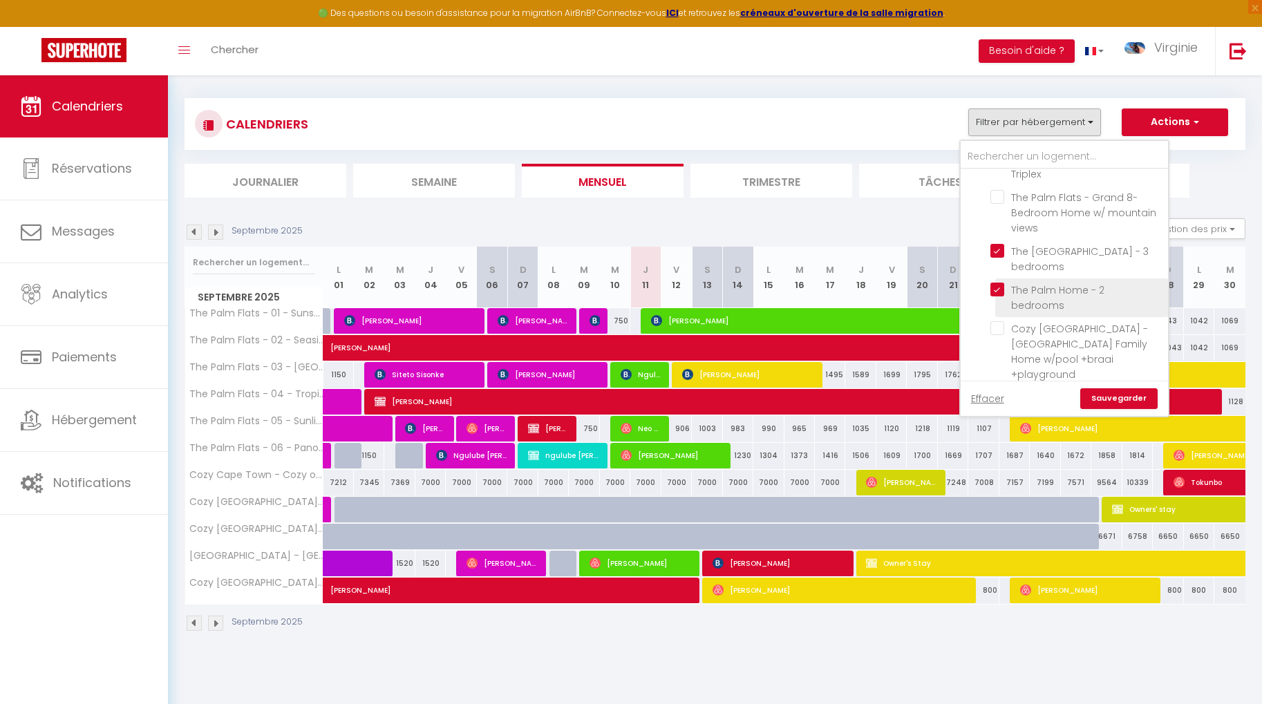
checkbox input "false"
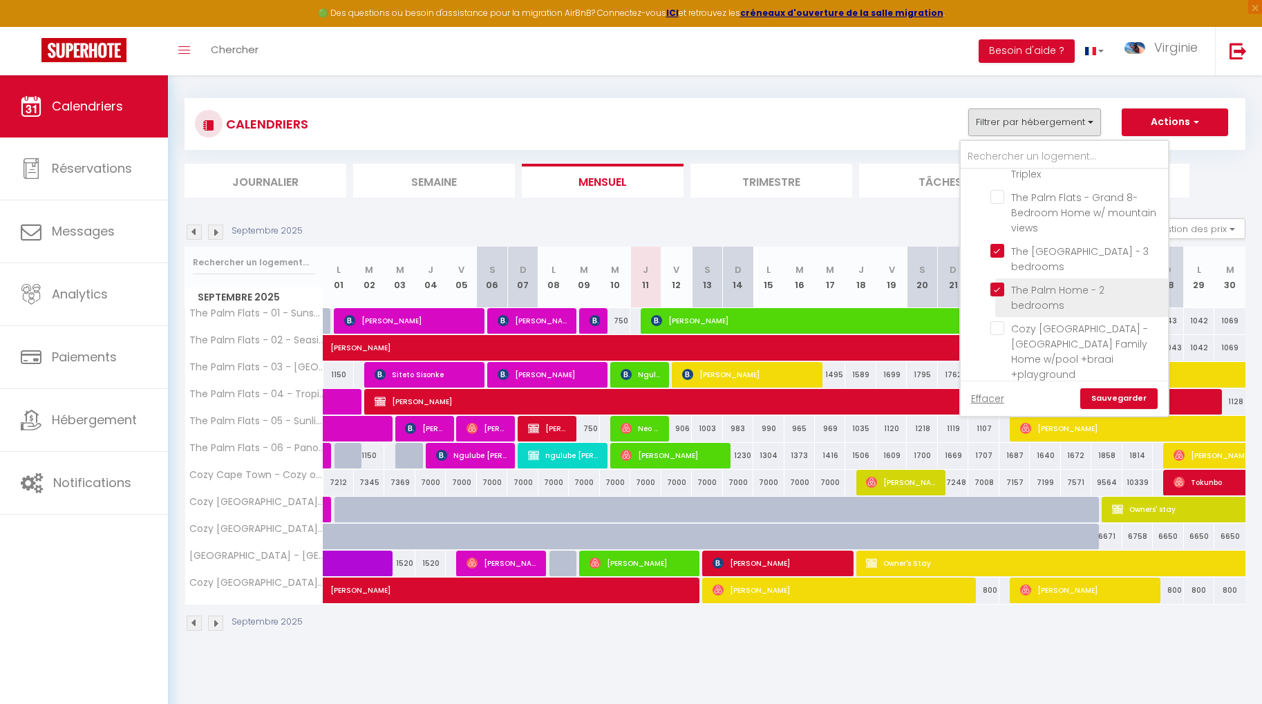
checkbox input "false"
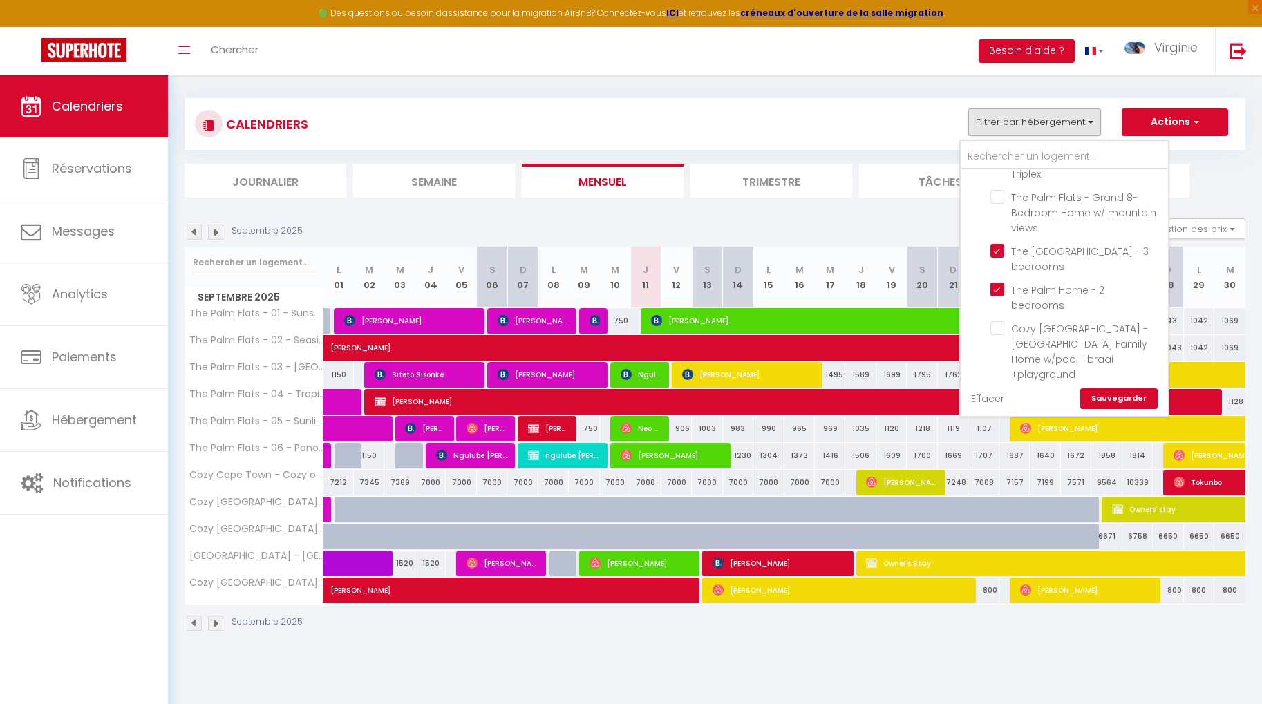
click at [1118, 404] on link "Sauvegarder" at bounding box center [1118, 398] width 77 height 21
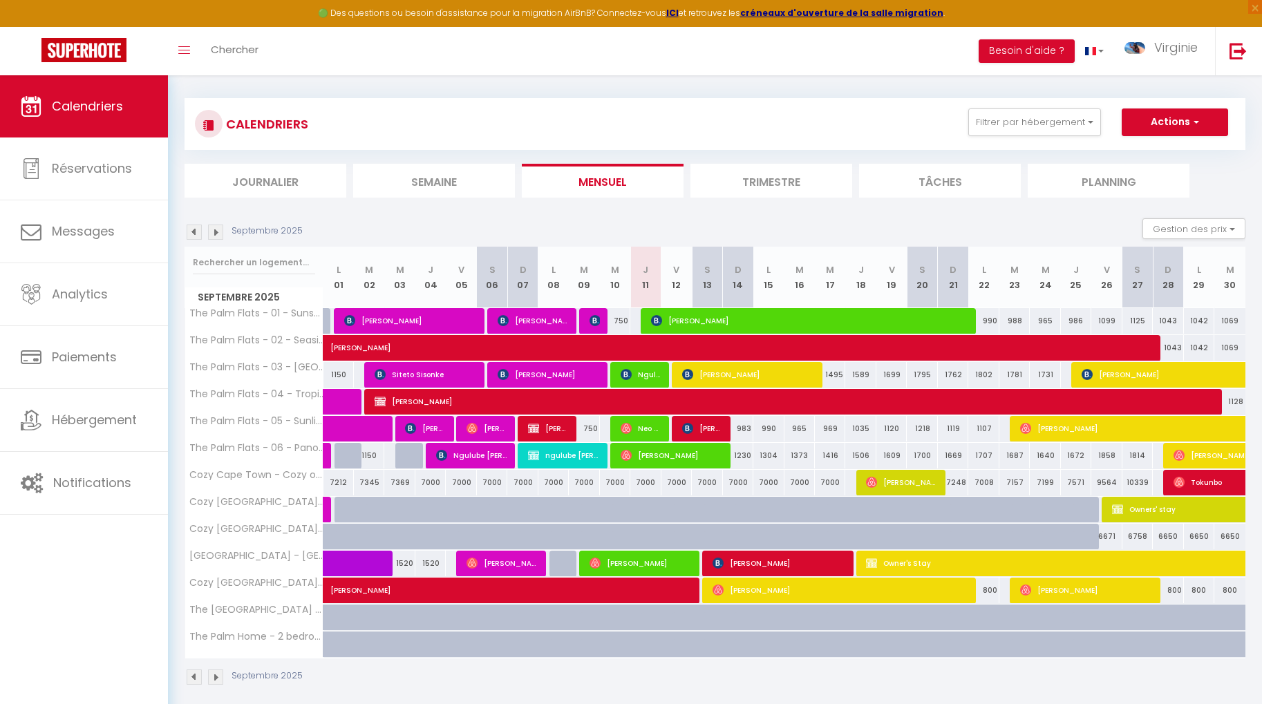
click at [218, 231] on img at bounding box center [215, 232] width 15 height 15
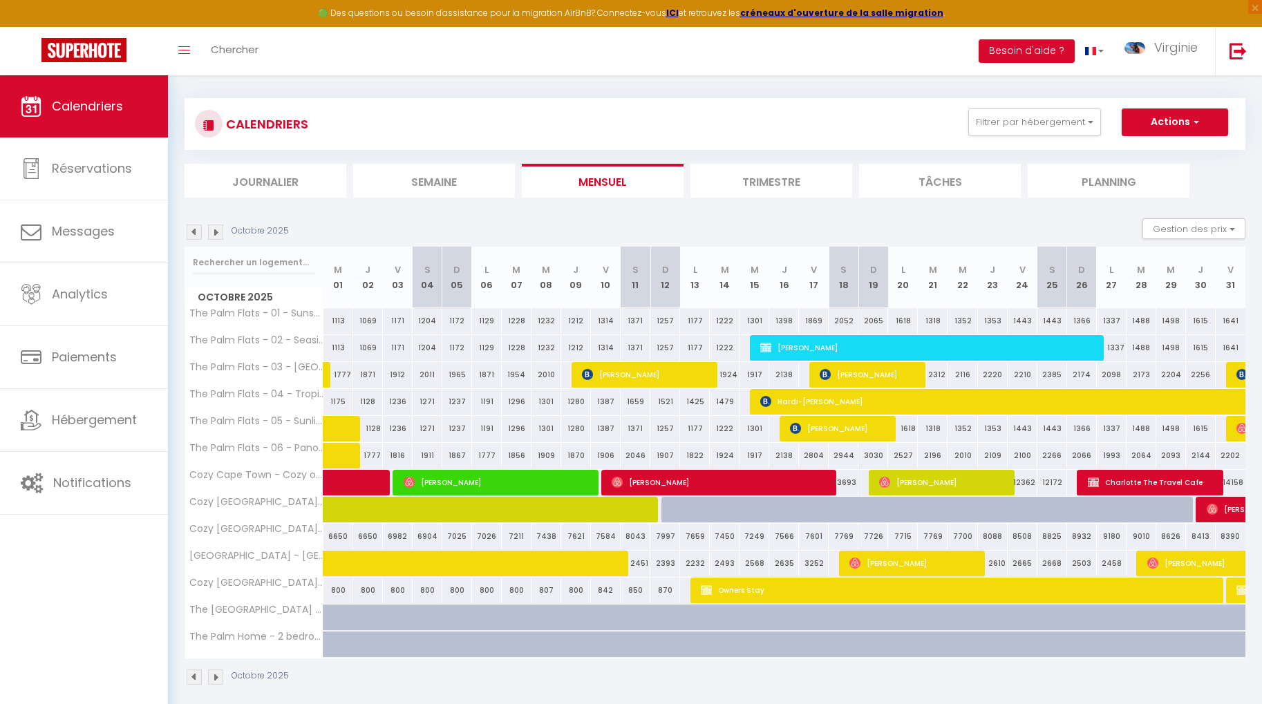
click at [218, 231] on img at bounding box center [215, 232] width 15 height 15
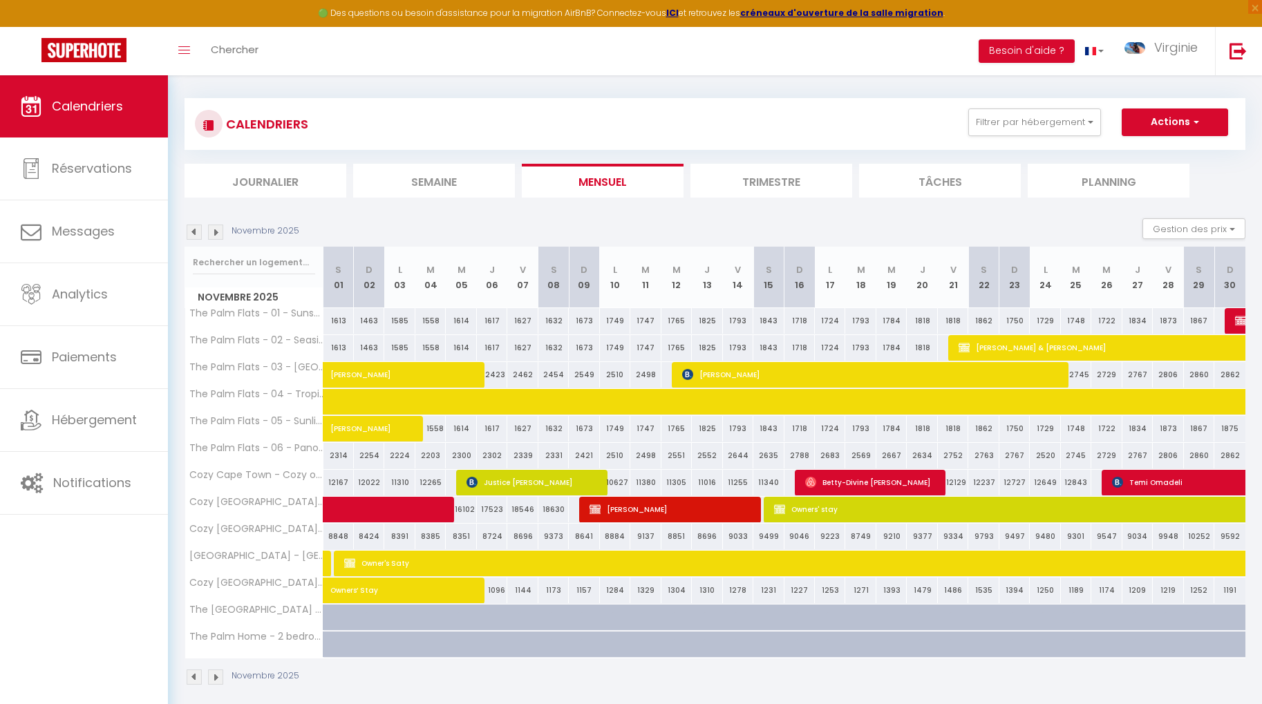
click at [218, 231] on img at bounding box center [215, 232] width 15 height 15
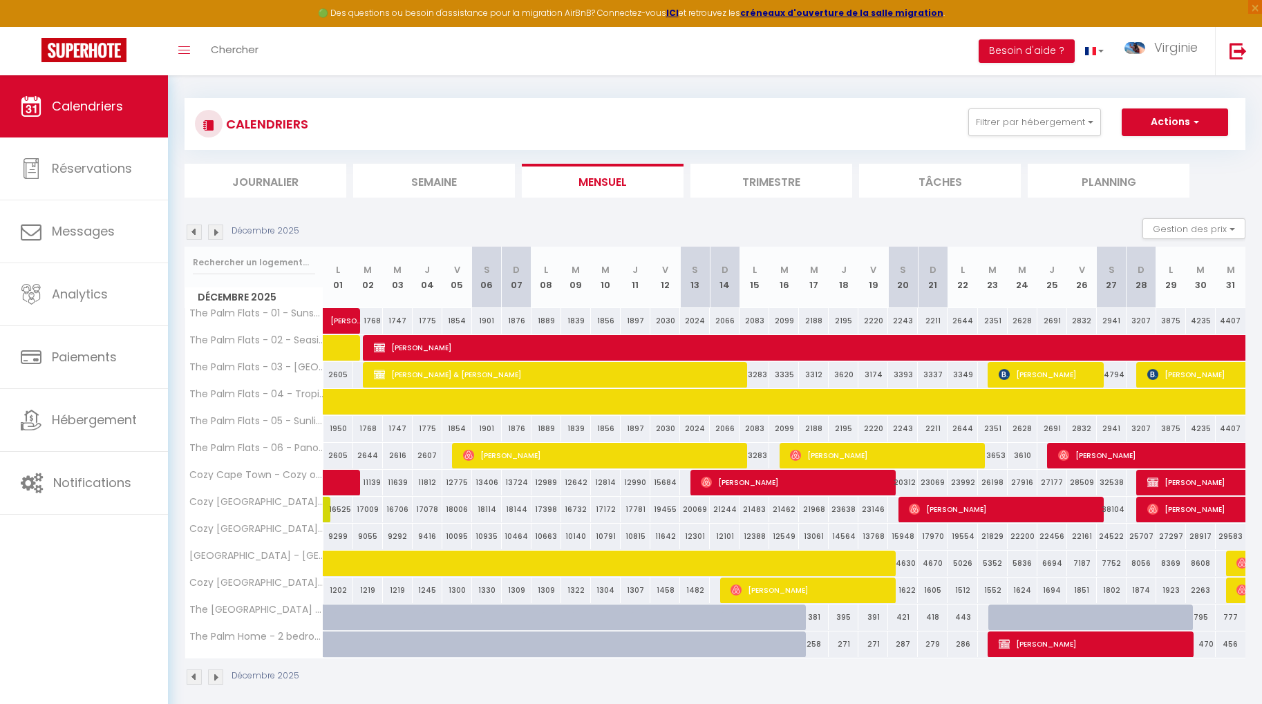
click at [218, 231] on img at bounding box center [215, 232] width 15 height 15
